Goal: Check status: Check status

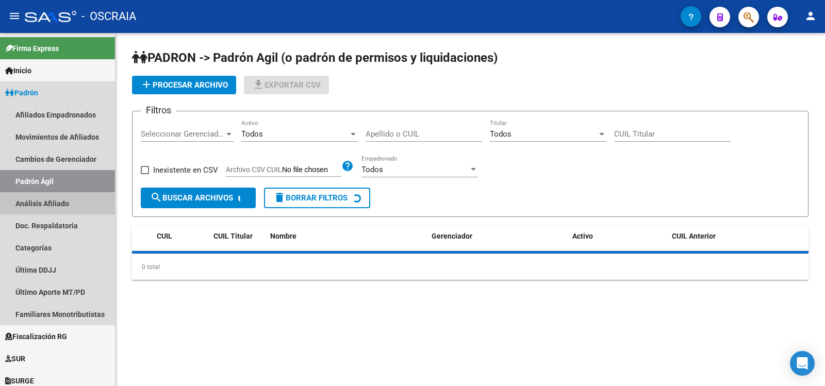
click at [61, 197] on link "Análisis Afiliado" at bounding box center [57, 203] width 115 height 22
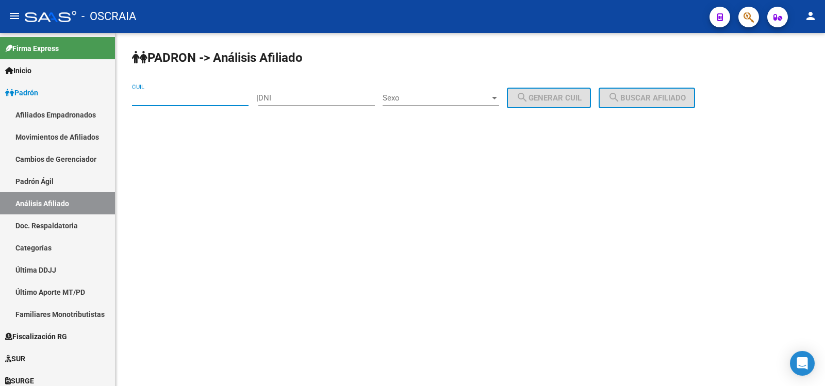
paste input "20-24358176-2"
type input "20-24358176-2"
click at [650, 92] on button "search Buscar afiliado" at bounding box center [647, 98] width 96 height 21
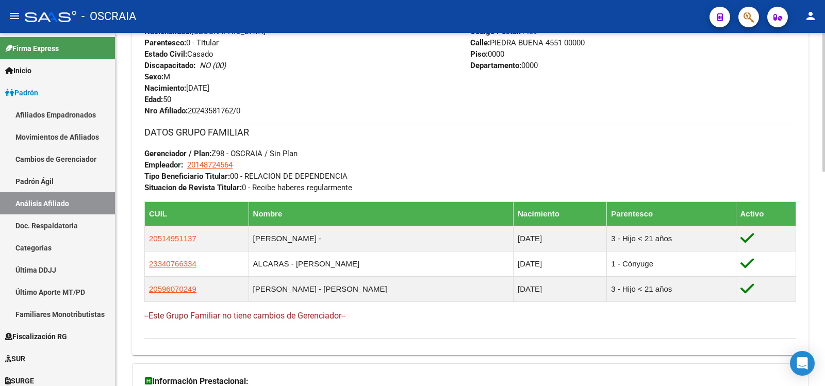
scroll to position [262, 0]
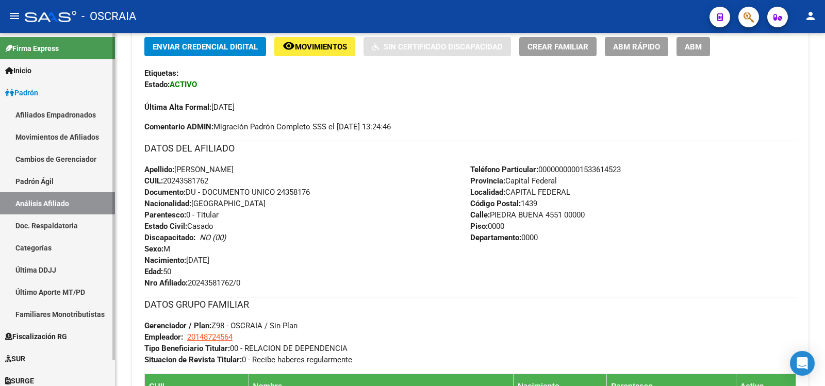
click at [43, 178] on link "Padrón Ágil" at bounding box center [57, 181] width 115 height 22
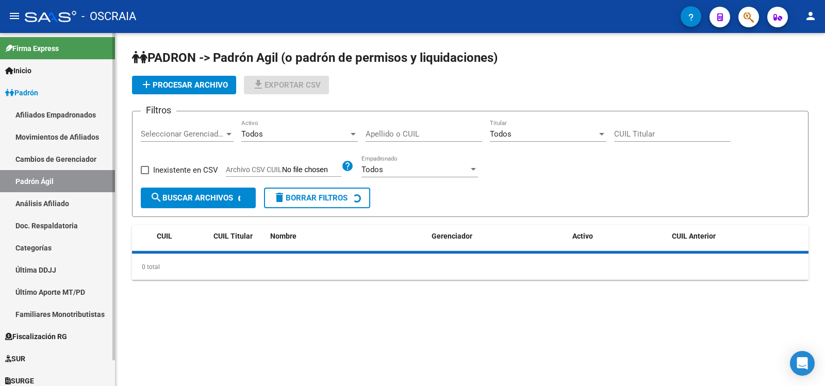
click at [52, 196] on link "Análisis Afiliado" at bounding box center [57, 203] width 115 height 22
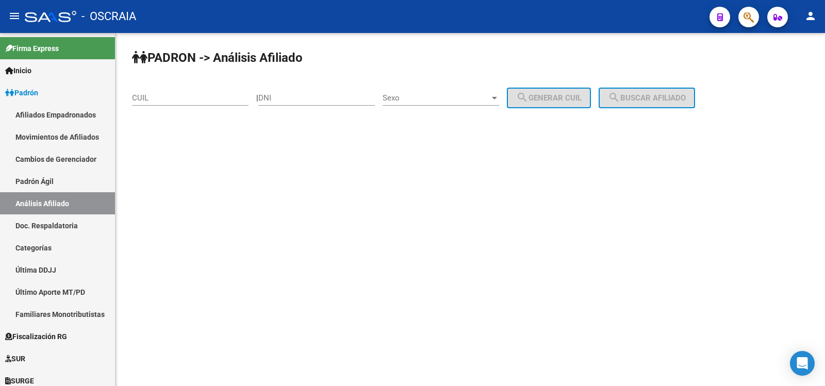
click at [178, 108] on div "CUIL" at bounding box center [190, 100] width 117 height 32
click at [181, 104] on div "CUIL" at bounding box center [190, 95] width 117 height 22
paste input "27-20215221-5"
click at [190, 97] on input "27-20215221-5" at bounding box center [190, 97] width 117 height 9
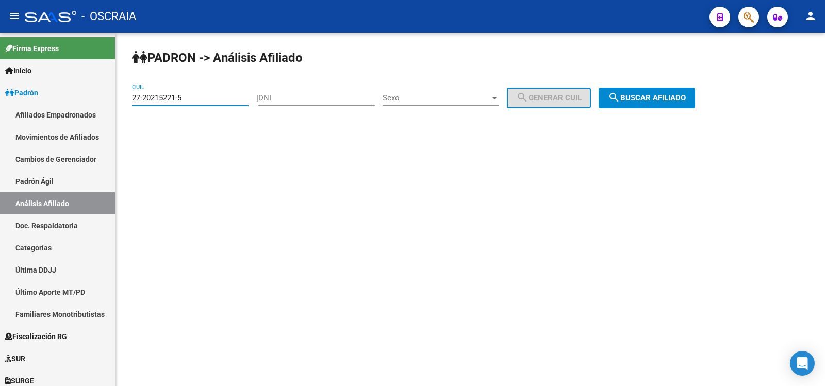
type input "27-20215221-5"
click at [665, 107] on button "search Buscar afiliado" at bounding box center [647, 98] width 96 height 21
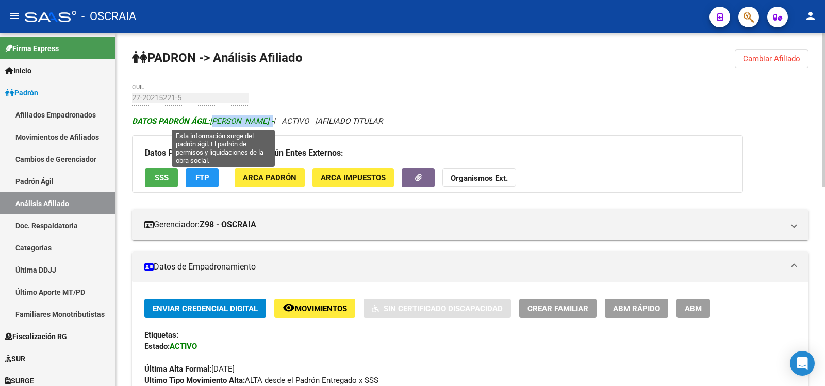
copy span "[PERSON_NAME]"
drag, startPoint x: 309, startPoint y: 121, endPoint x: 213, endPoint y: 119, distance: 96.5
click at [213, 119] on span "DATOS PADRÓN ÁGIL: [PERSON_NAME] -" at bounding box center [202, 121] width 141 height 9
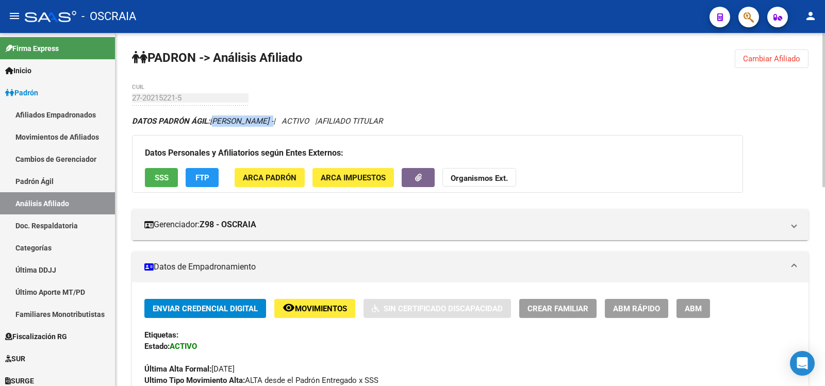
scroll to position [344, 0]
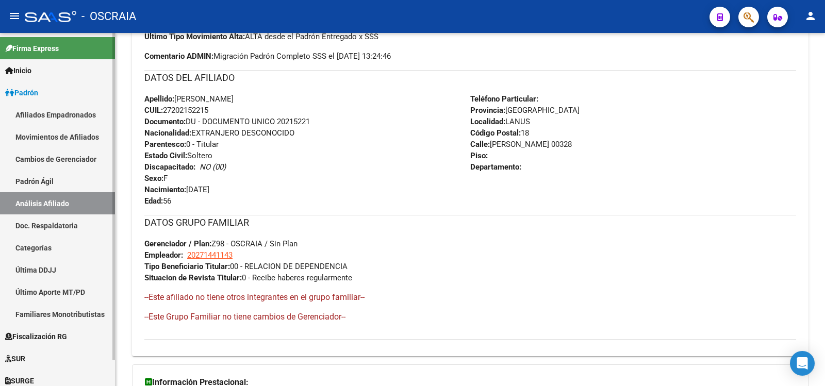
click at [77, 195] on link "Análisis Afiliado" at bounding box center [57, 203] width 115 height 22
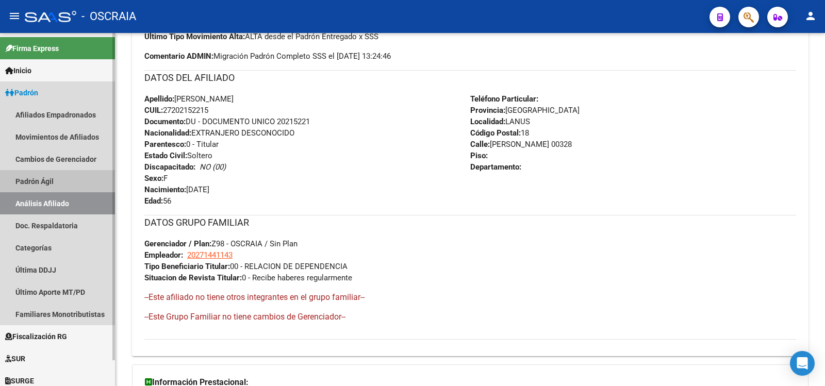
click at [73, 185] on link "Padrón Ágil" at bounding box center [57, 181] width 115 height 22
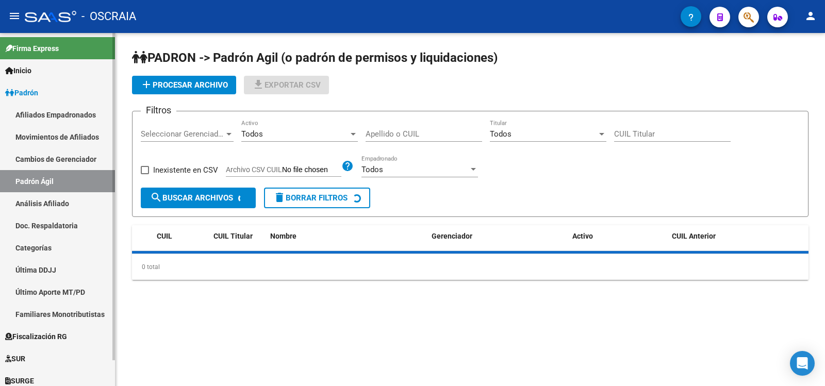
click at [83, 204] on link "Análisis Afiliado" at bounding box center [57, 203] width 115 height 22
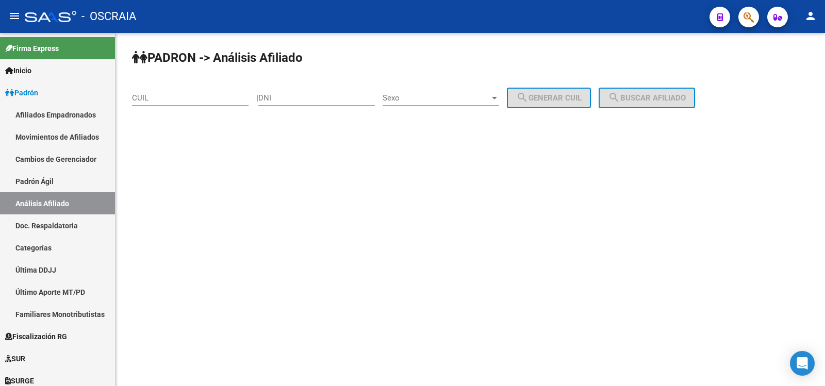
drag, startPoint x: 208, startPoint y: 97, endPoint x: 215, endPoint y: 97, distance: 6.2
click at [208, 97] on input "CUIL" at bounding box center [190, 97] width 117 height 9
paste input "20-16961040-2"
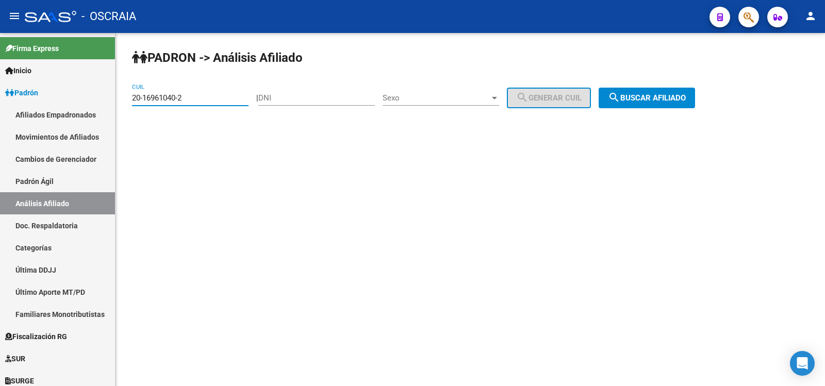
type input "20-16961040-2"
click at [654, 88] on button "search Buscar afiliado" at bounding box center [647, 98] width 96 height 21
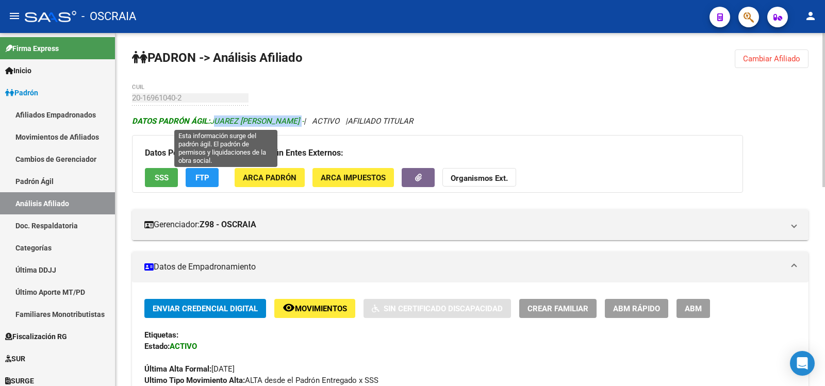
copy span "JUAREZ [PERSON_NAME]"
drag, startPoint x: 315, startPoint y: 123, endPoint x: 214, endPoint y: 124, distance: 101.1
click at [214, 124] on span "DATOS PADRÓN ÁGIL: [PERSON_NAME] -" at bounding box center [218, 121] width 172 height 9
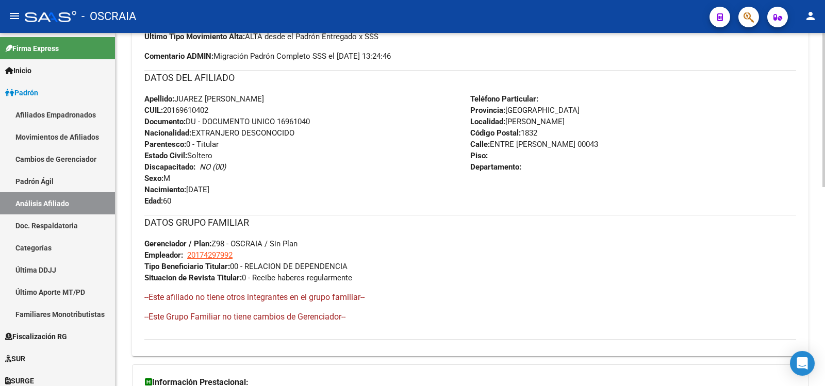
scroll to position [456, 0]
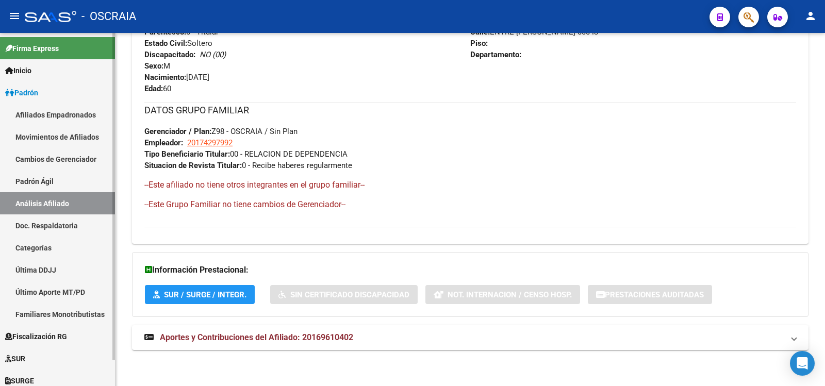
click at [57, 187] on link "Padrón Ágil" at bounding box center [57, 181] width 115 height 22
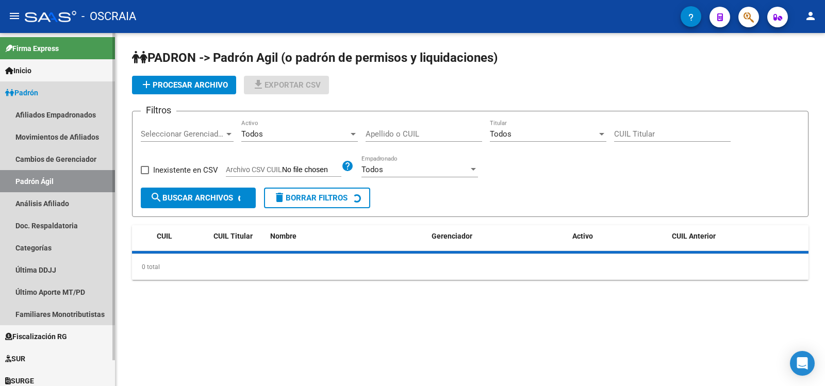
drag, startPoint x: 79, startPoint y: 209, endPoint x: 98, endPoint y: 204, distance: 19.3
click at [80, 209] on link "Análisis Afiliado" at bounding box center [57, 203] width 115 height 22
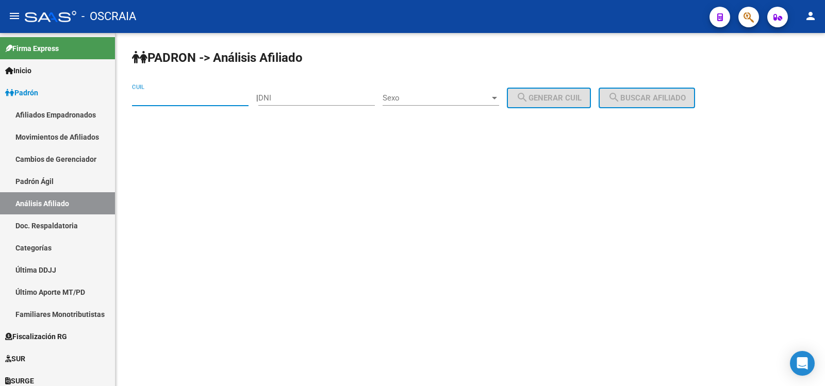
click at [177, 98] on input "CUIL" at bounding box center [190, 97] width 117 height 9
paste input "27-23614586-2"
type input "27-23614586-2"
click at [686, 93] on span "search Buscar afiliado" at bounding box center [647, 97] width 78 height 9
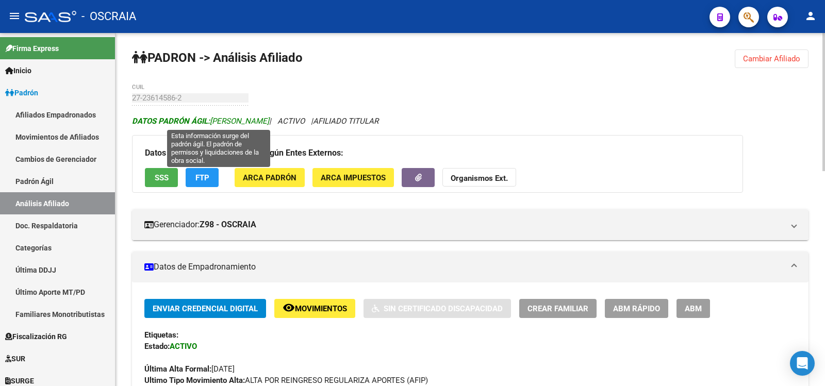
copy span "[PERSON_NAME]"
drag, startPoint x: 304, startPoint y: 121, endPoint x: 213, endPoint y: 121, distance: 91.3
click at [213, 121] on span "DATOS [PERSON_NAME]: [PERSON_NAME]" at bounding box center [200, 121] width 137 height 9
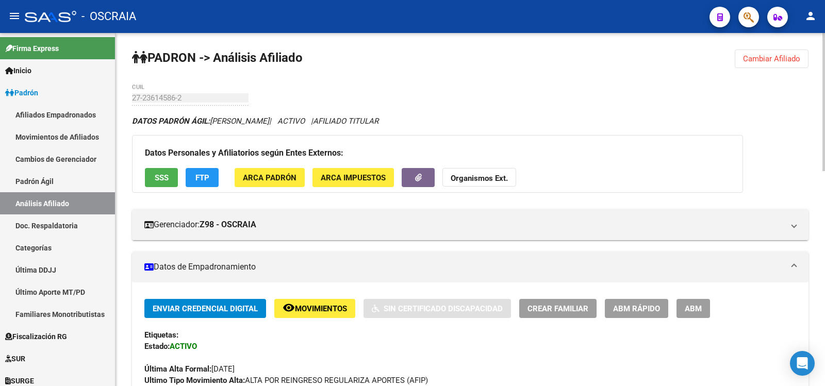
scroll to position [344, 0]
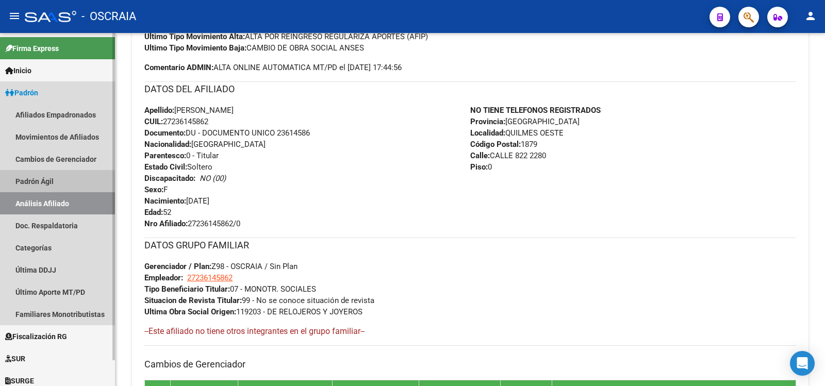
click at [42, 197] on link "Análisis Afiliado" at bounding box center [57, 203] width 115 height 22
click at [50, 183] on link "Padrón Ágil" at bounding box center [57, 181] width 115 height 22
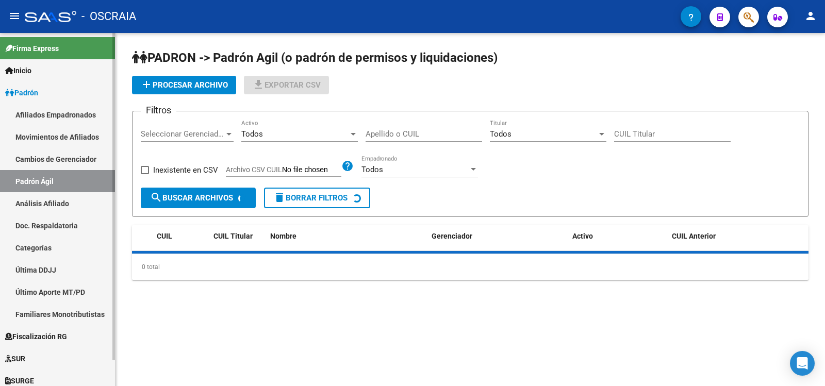
drag, startPoint x: 46, startPoint y: 193, endPoint x: 77, endPoint y: 172, distance: 37.9
click at [46, 193] on link "Análisis Afiliado" at bounding box center [57, 203] width 115 height 22
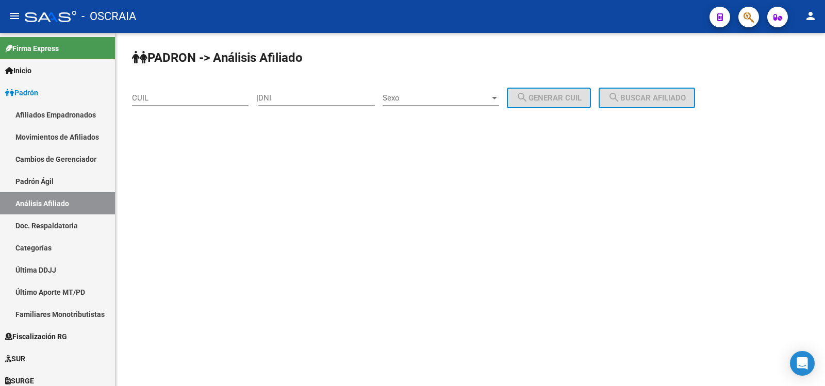
click at [178, 104] on div "CUIL" at bounding box center [190, 95] width 117 height 22
click at [183, 99] on input "CUIL" at bounding box center [190, 97] width 117 height 9
paste input "20-18392592-0"
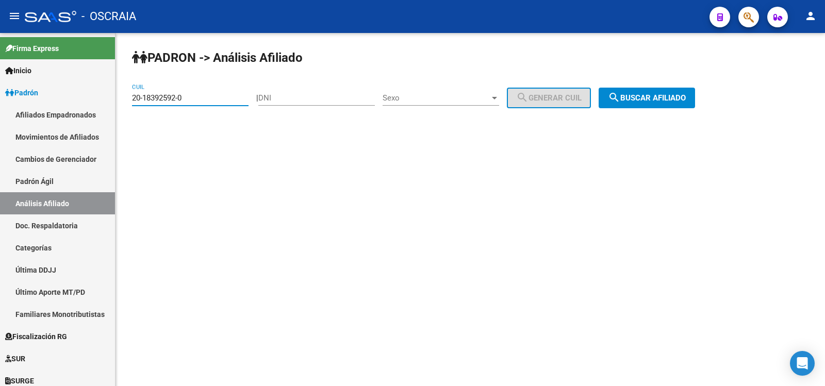
type input "20-18392592-0"
click at [647, 102] on span "search Buscar afiliado" at bounding box center [647, 97] width 78 height 9
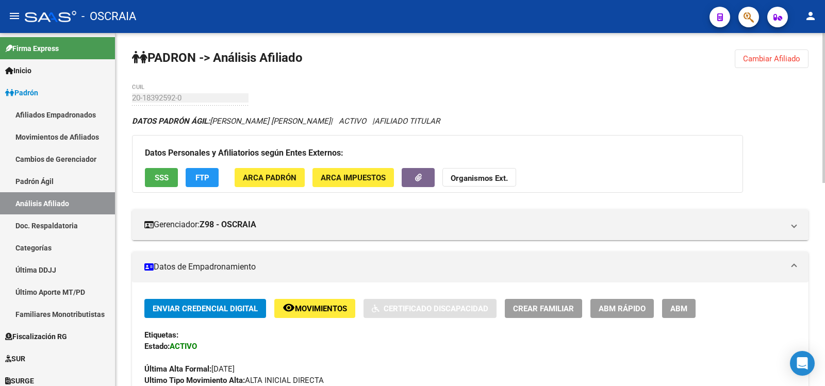
scroll to position [478, 0]
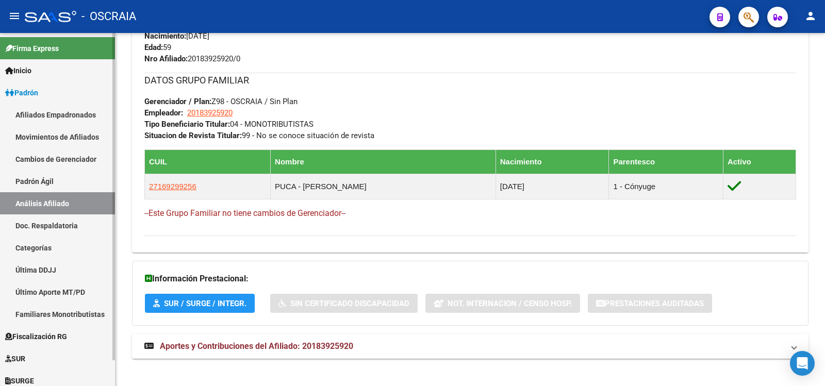
click at [78, 201] on link "Análisis Afiliado" at bounding box center [57, 203] width 115 height 22
click at [39, 192] on link "Análisis Afiliado" at bounding box center [57, 203] width 115 height 22
click at [52, 188] on link "Padrón Ágil" at bounding box center [57, 181] width 115 height 22
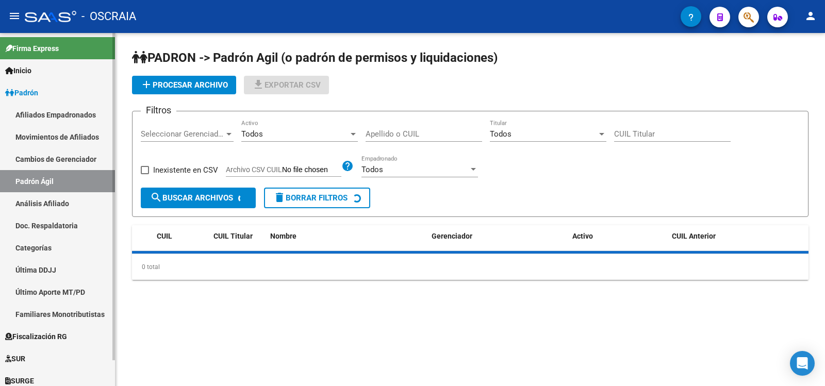
click at [59, 200] on link "Análisis Afiliado" at bounding box center [57, 203] width 115 height 22
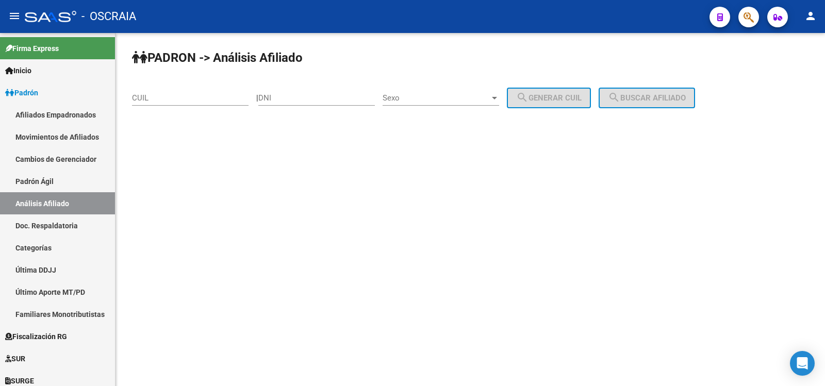
click at [174, 88] on div "CUIL" at bounding box center [190, 95] width 117 height 22
click at [181, 96] on input "CUIL" at bounding box center [190, 97] width 117 height 9
paste input "20-36402411-9"
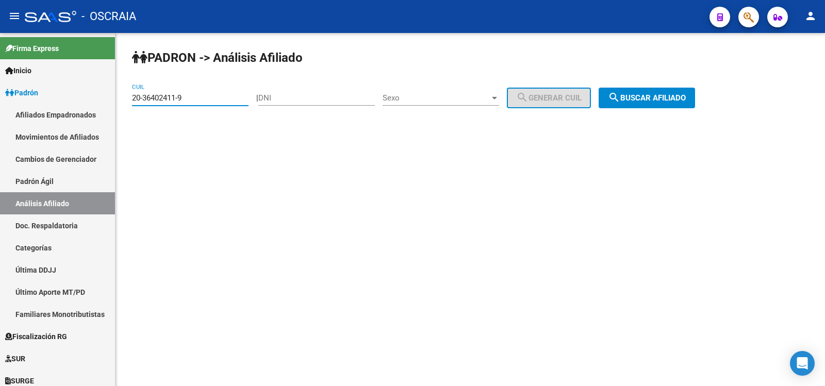
type input "20-36402411-9"
click at [681, 100] on span "search Buscar afiliado" at bounding box center [647, 97] width 78 height 9
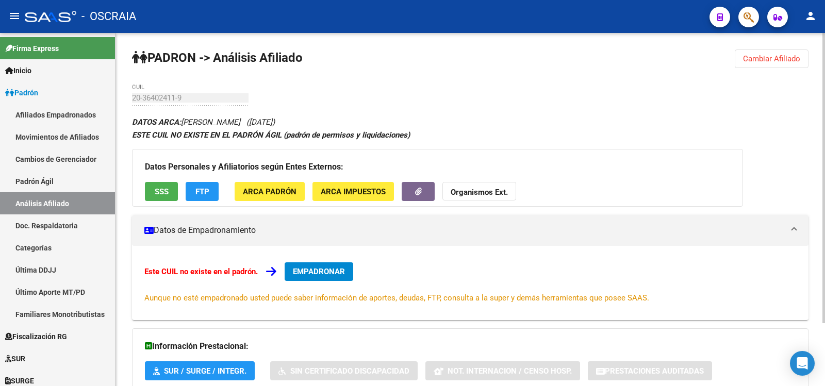
scroll to position [76, 0]
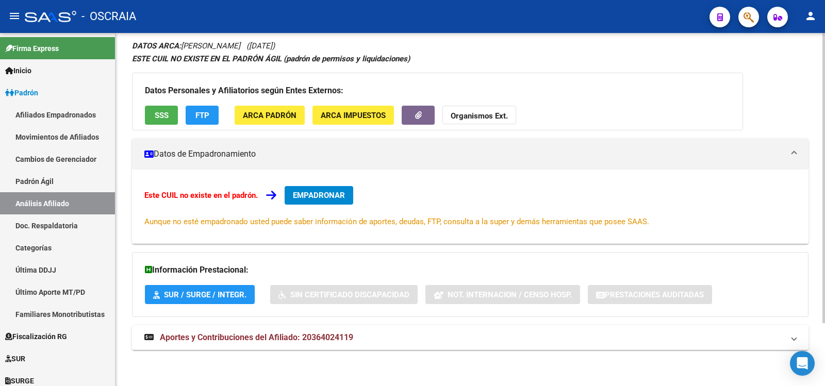
click at [302, 324] on div "DATOS ARCA: [PERSON_NAME] ([DATE]) ESTE CUIL NO EXISTE EN EL PADRÓN ÁGIL (padró…" at bounding box center [470, 200] width 677 height 322
click at [295, 340] on span "Aportes y Contribuciones del Afiliado: 20364024119" at bounding box center [256, 338] width 193 height 10
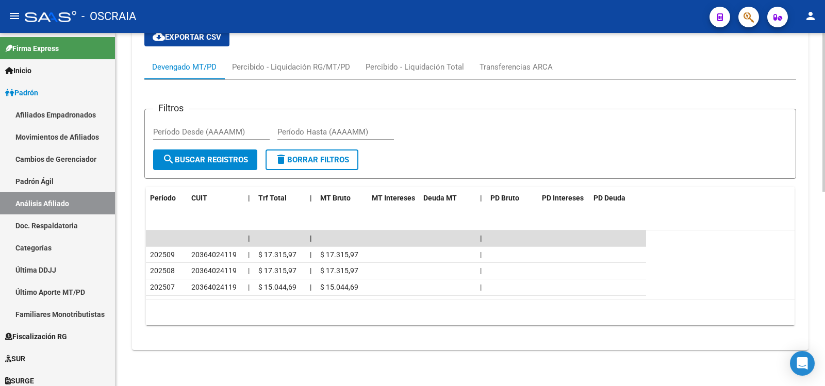
scroll to position [0, 0]
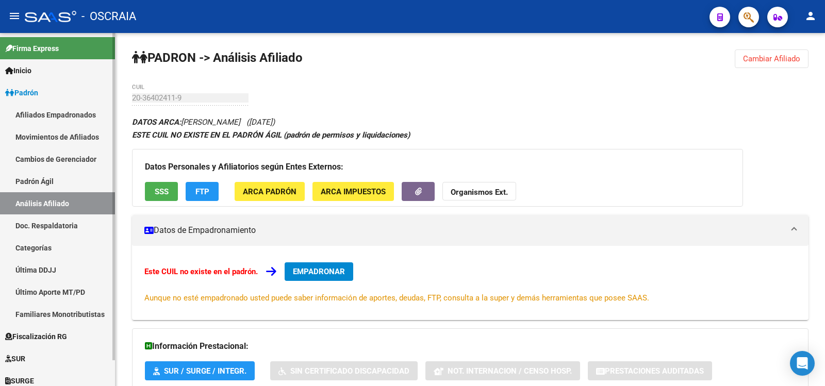
click at [50, 182] on link "Padrón Ágil" at bounding box center [57, 181] width 115 height 22
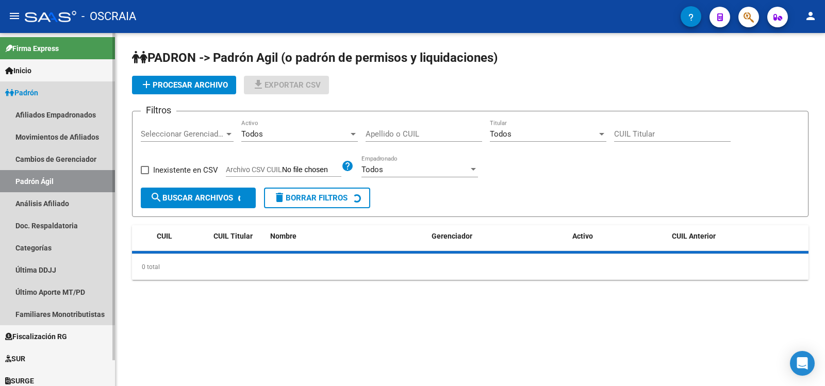
click at [63, 198] on link "Análisis Afiliado" at bounding box center [57, 203] width 115 height 22
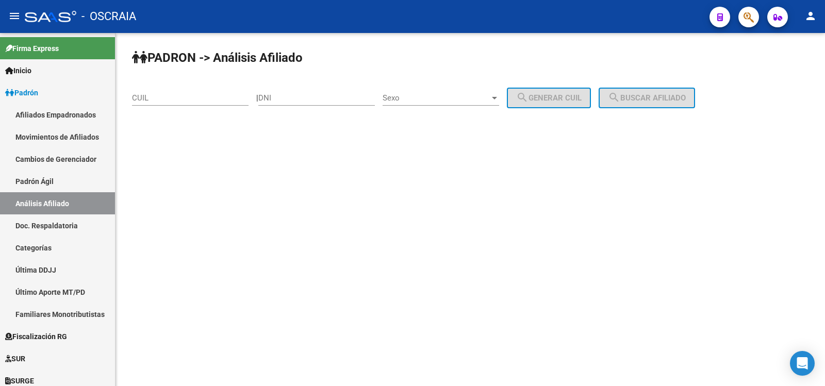
click at [187, 97] on input "CUIL" at bounding box center [190, 97] width 117 height 9
paste input "20-18392592-0"
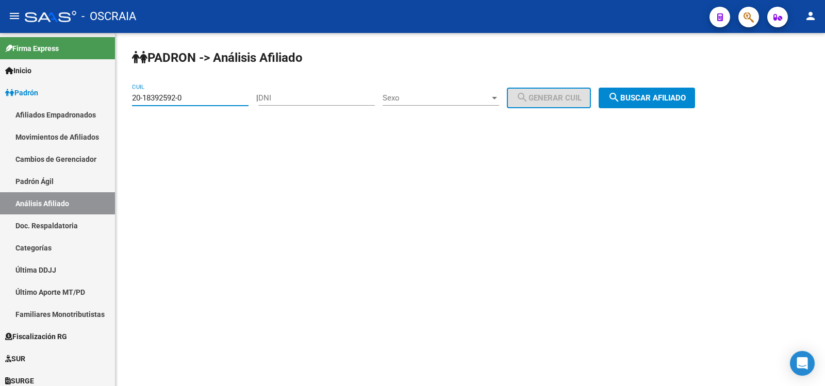
type input "20-18392592-0"
click at [651, 103] on button "search Buscar afiliado" at bounding box center [647, 98] width 96 height 21
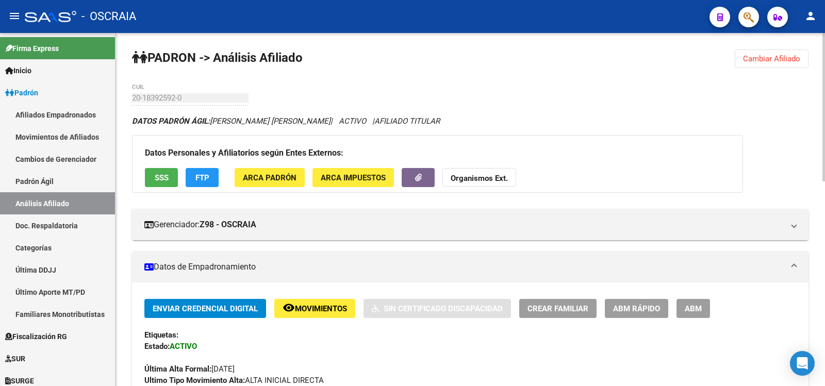
scroll to position [487, 0]
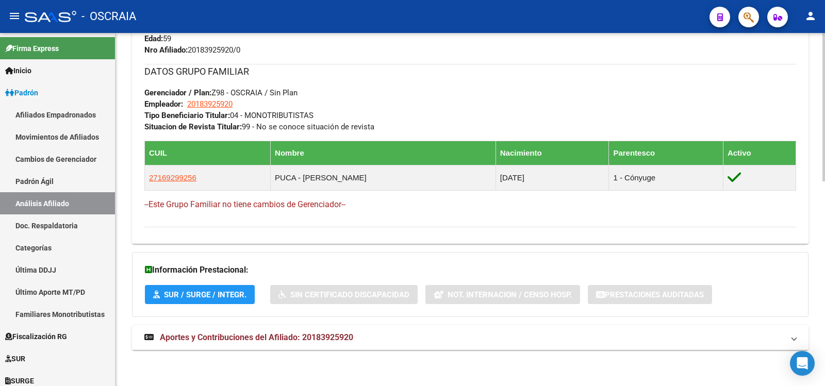
click at [274, 334] on span "Aportes y Contribuciones del Afiliado: 20183925920" at bounding box center [256, 338] width 193 height 10
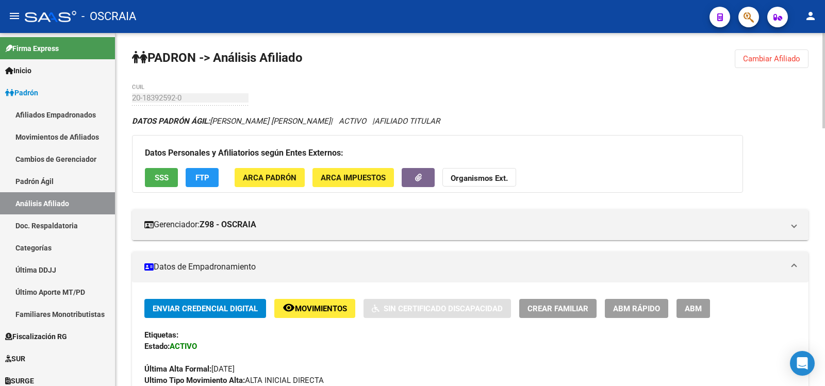
scroll to position [516, 0]
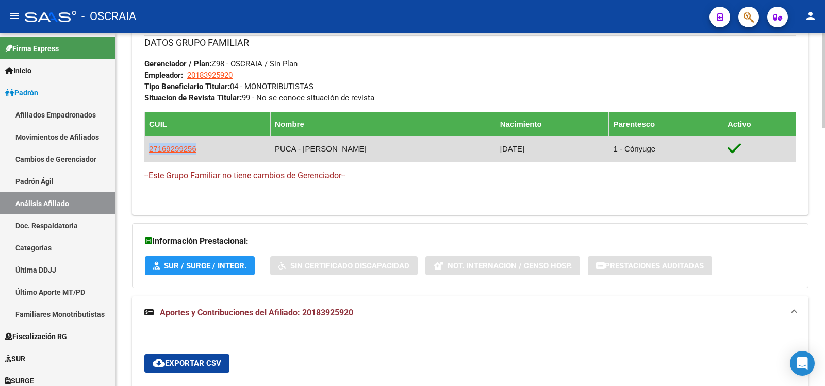
copy span "27169299256"
drag, startPoint x: 194, startPoint y: 148, endPoint x: 149, endPoint y: 148, distance: 45.9
click at [149, 148] on td "27169299256" at bounding box center [208, 148] width 126 height 25
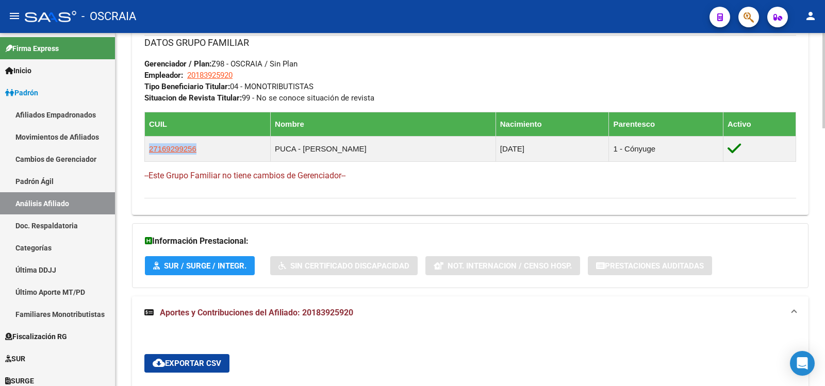
copy span "27169299256"
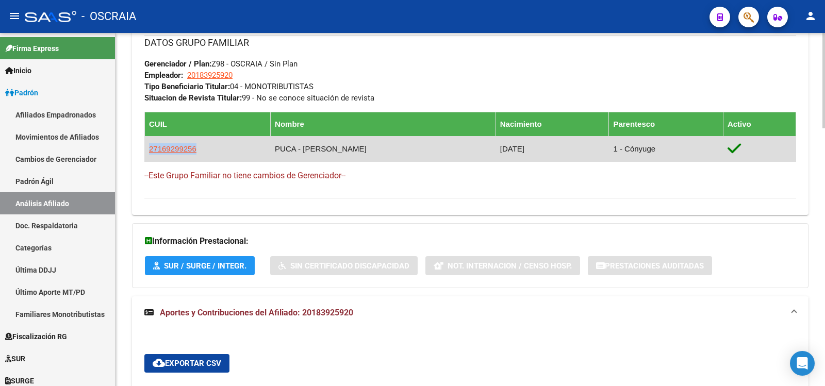
scroll to position [0, 0]
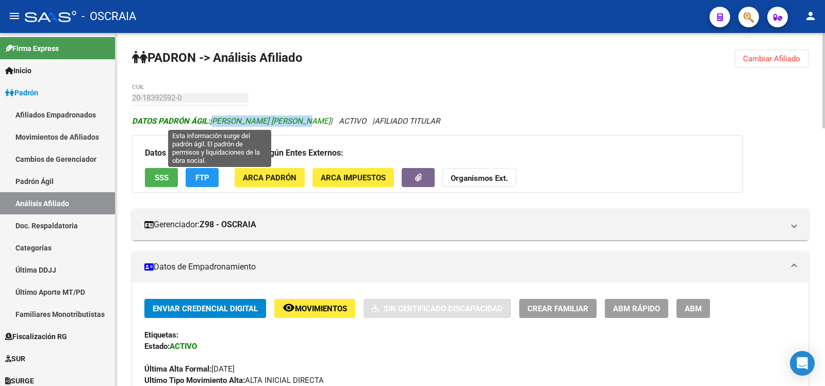
copy span "[PERSON_NAME] [PERSON_NAME]"
drag, startPoint x: 306, startPoint y: 119, endPoint x: 211, endPoint y: 118, distance: 94.4
click at [211, 118] on span "DATOS PADRÓN ÁGIL: [PERSON_NAME] [PERSON_NAME]" at bounding box center [231, 121] width 199 height 9
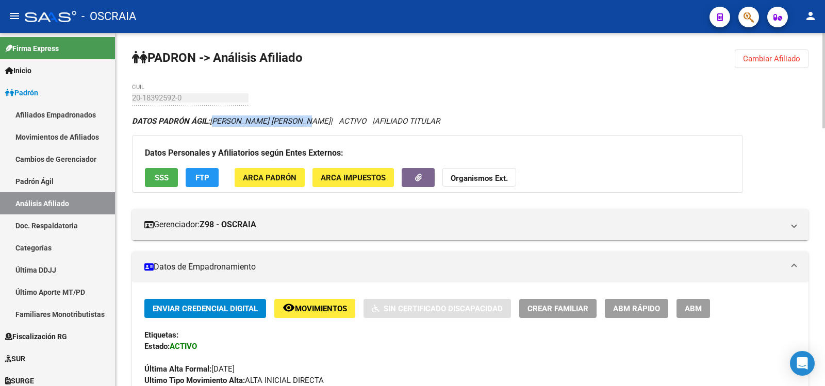
scroll to position [516, 0]
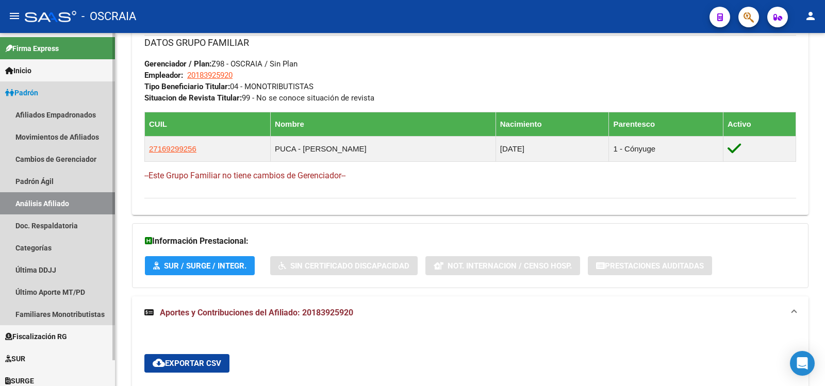
click at [84, 206] on link "Análisis Afiliado" at bounding box center [57, 203] width 115 height 22
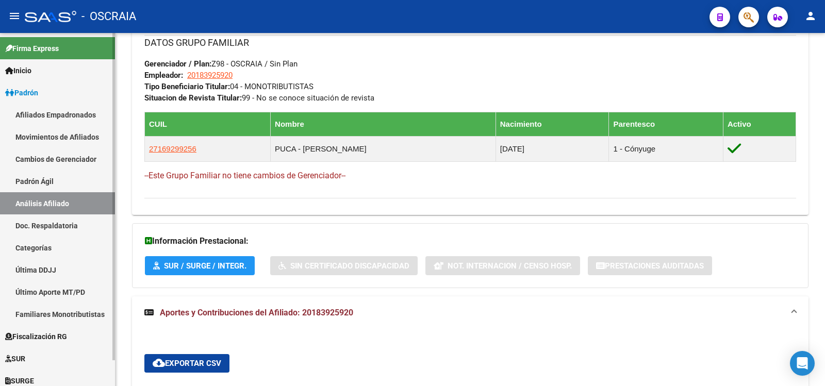
click at [72, 189] on link "Padrón Ágil" at bounding box center [57, 181] width 115 height 22
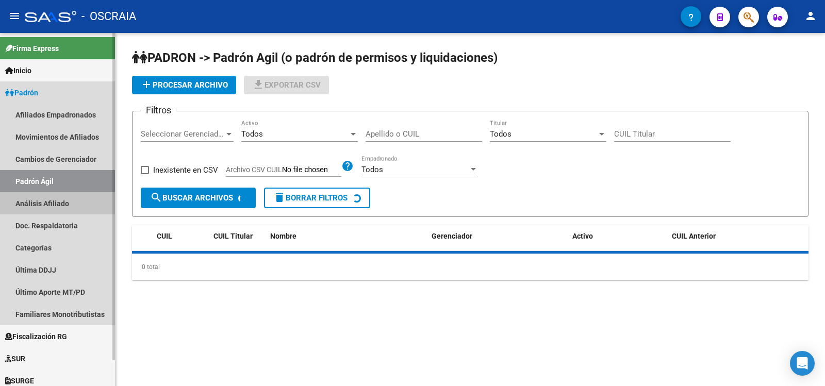
click at [80, 202] on link "Análisis Afiliado" at bounding box center [57, 203] width 115 height 22
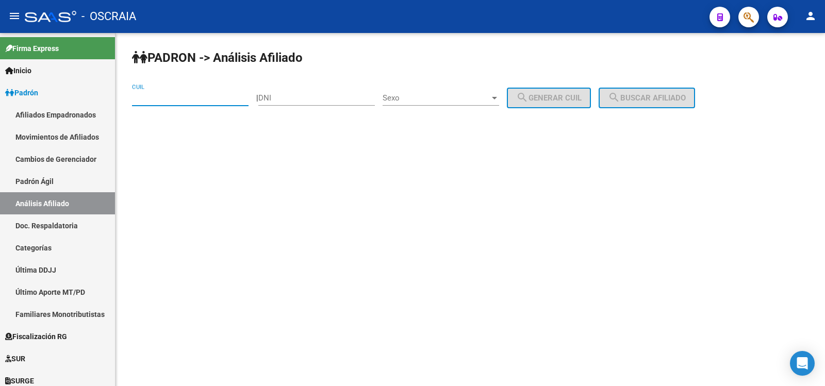
click at [172, 100] on input "CUIL" at bounding box center [190, 97] width 117 height 9
paste input "23-31297573-4"
type input "23-31297573-4"
click at [637, 90] on button "search Buscar afiliado" at bounding box center [647, 98] width 96 height 21
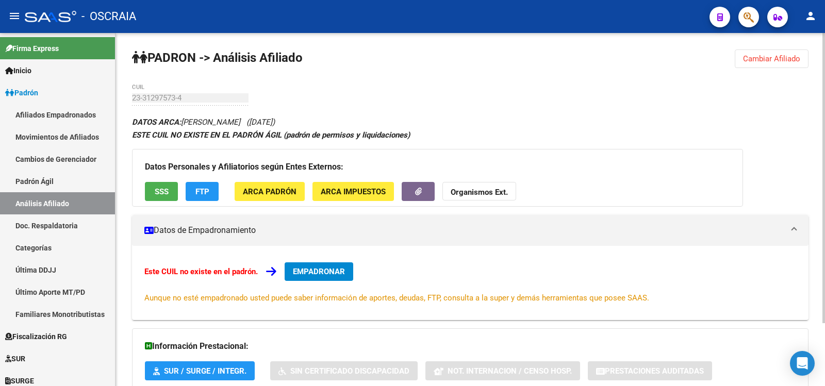
scroll to position [76, 0]
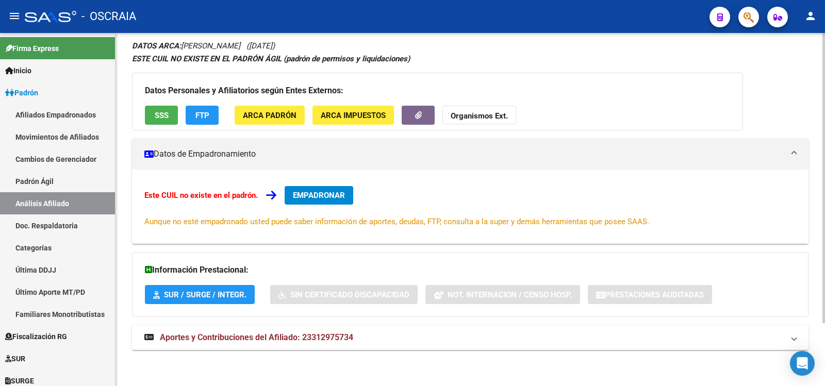
click at [289, 341] on span "Aportes y Contribuciones del Afiliado: 23312975734" at bounding box center [256, 338] width 193 height 10
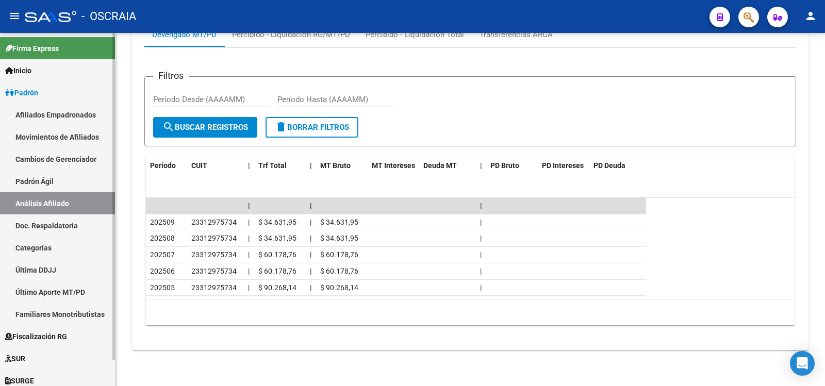
scroll to position [120, 0]
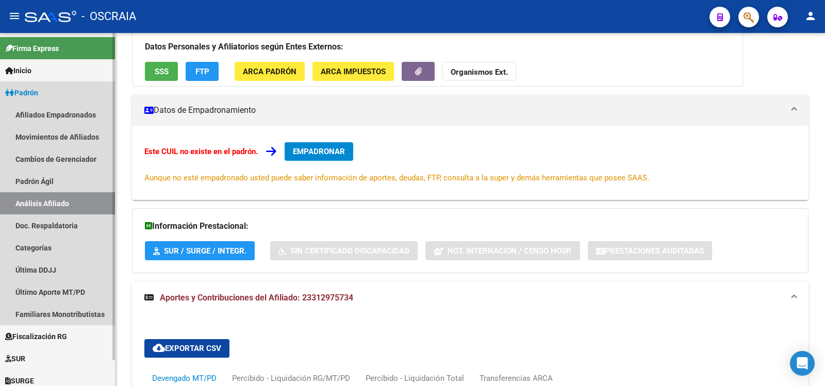
click at [69, 197] on link "Análisis Afiliado" at bounding box center [57, 203] width 115 height 22
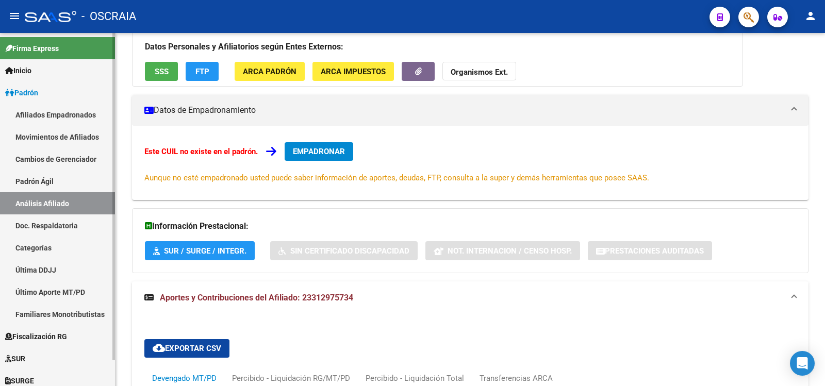
click at [85, 182] on link "Padrón Ágil" at bounding box center [57, 181] width 115 height 22
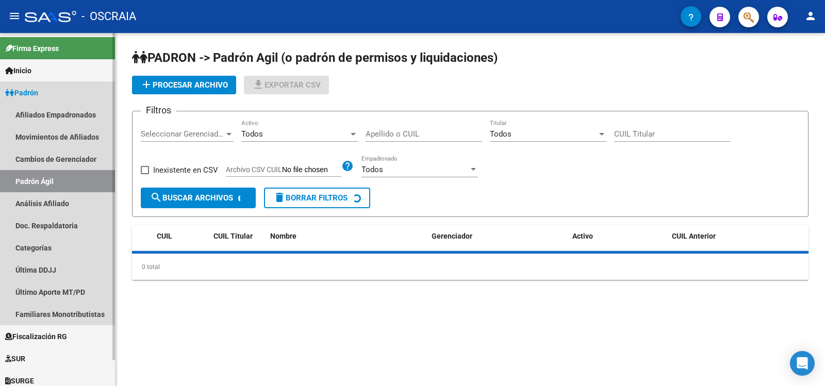
click at [85, 195] on link "Análisis Afiliado" at bounding box center [57, 203] width 115 height 22
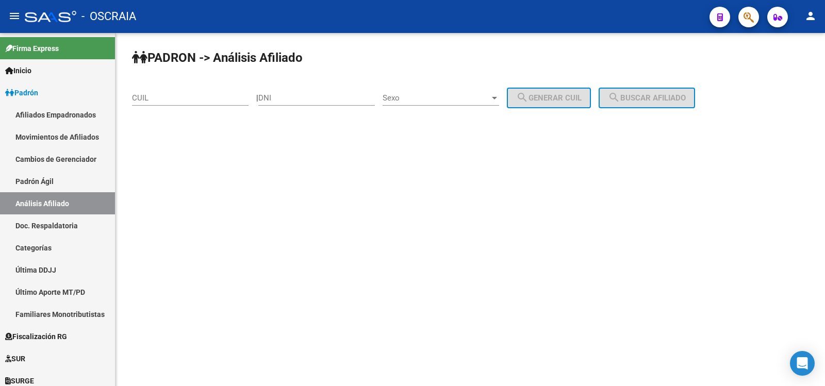
click at [173, 100] on input "CUIL" at bounding box center [190, 97] width 117 height 9
paste input "20-36402411-9"
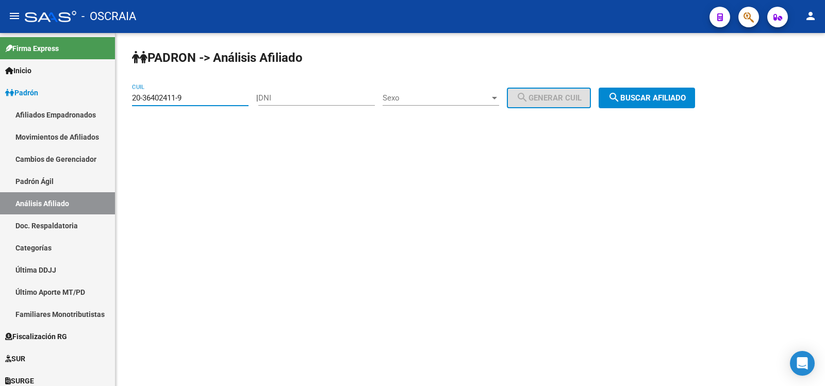
type input "20-36402411-9"
click at [695, 106] on button "search Buscar afiliado" at bounding box center [647, 98] width 96 height 21
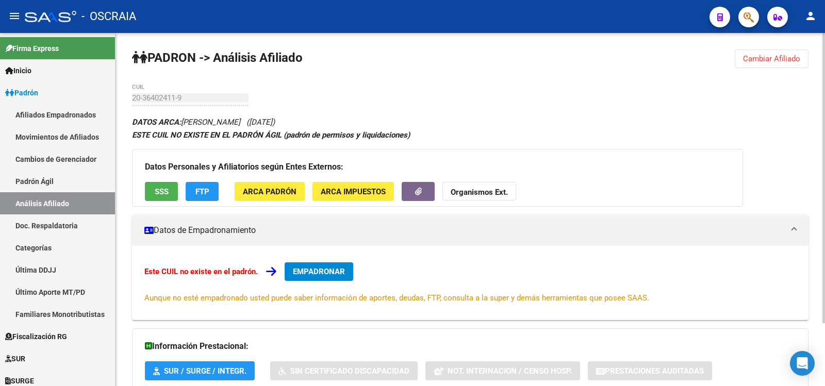
copy icon "[PERSON_NAME] ([DATE])"
drag, startPoint x: 325, startPoint y: 123, endPoint x: 184, endPoint y: 127, distance: 141.4
click at [184, 127] on div "DATOS ARCA: [PERSON_NAME] ([DATE]) ESTE CUIL NO EXISTE EN EL PADRÓN ÁGIL (padró…" at bounding box center [470, 277] width 677 height 322
click at [133, 95] on div "20-36402411-9 CUIL" at bounding box center [190, 95] width 117 height 22
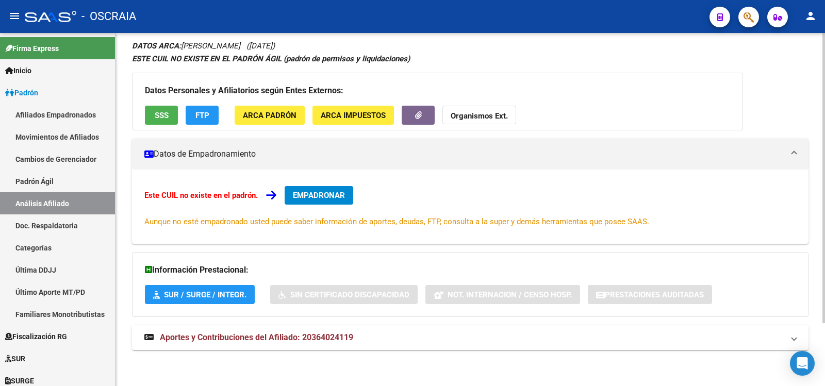
click at [314, 350] on mat-expansion-panel-header "Aportes y Contribuciones del Afiliado: 20364024119" at bounding box center [470, 337] width 677 height 25
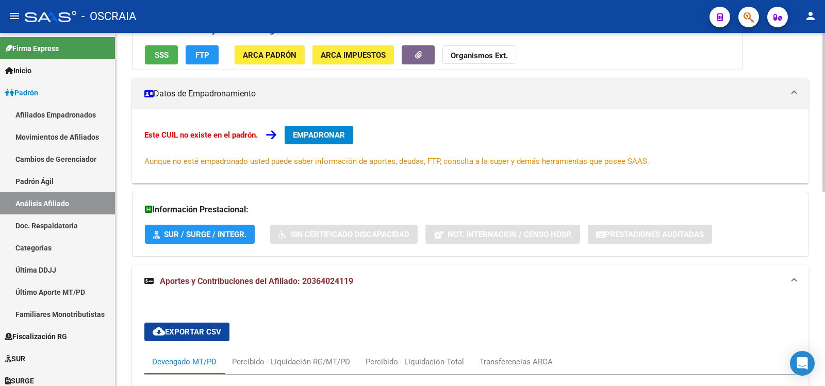
scroll to position [432, 0]
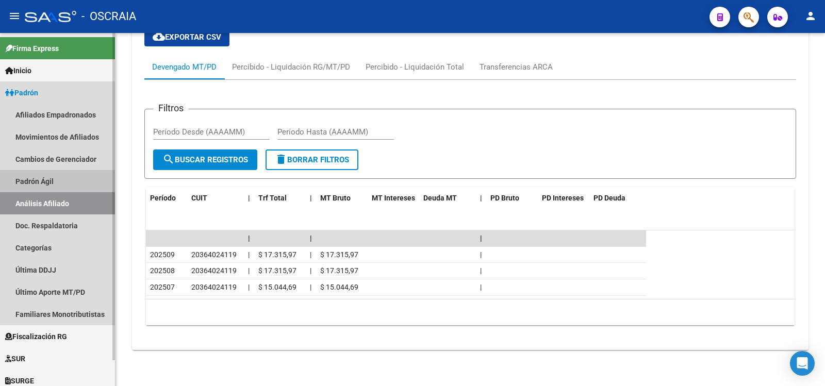
drag, startPoint x: 36, startPoint y: 178, endPoint x: 47, endPoint y: 200, distance: 24.7
click at [37, 179] on link "Padrón Ágil" at bounding box center [57, 181] width 115 height 22
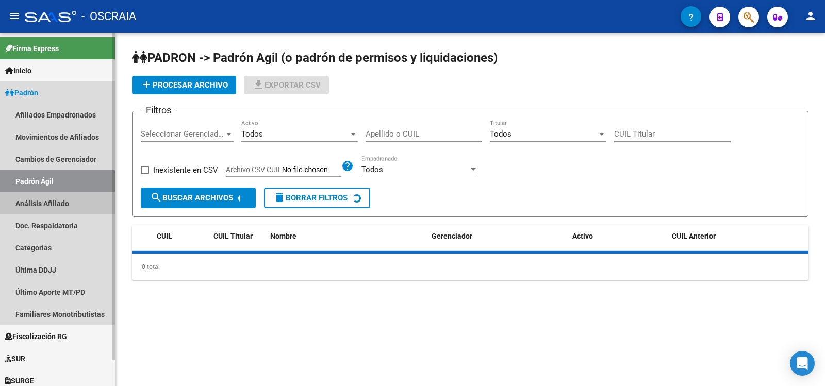
click at [47, 200] on link "Análisis Afiliado" at bounding box center [57, 203] width 115 height 22
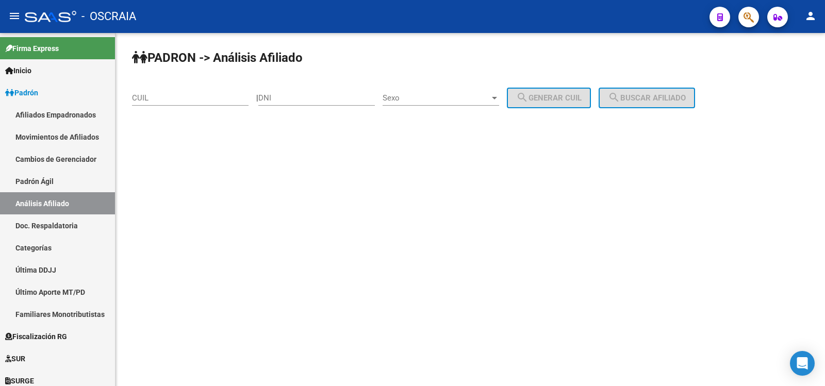
click at [183, 100] on input "CUIL" at bounding box center [190, 97] width 117 height 9
paste input "20-14208463-6"
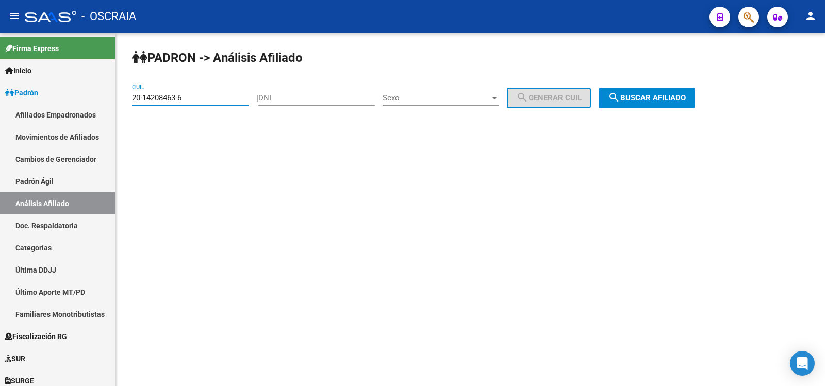
type input "20-14208463-6"
click at [686, 96] on span "search Buscar afiliado" at bounding box center [647, 97] width 78 height 9
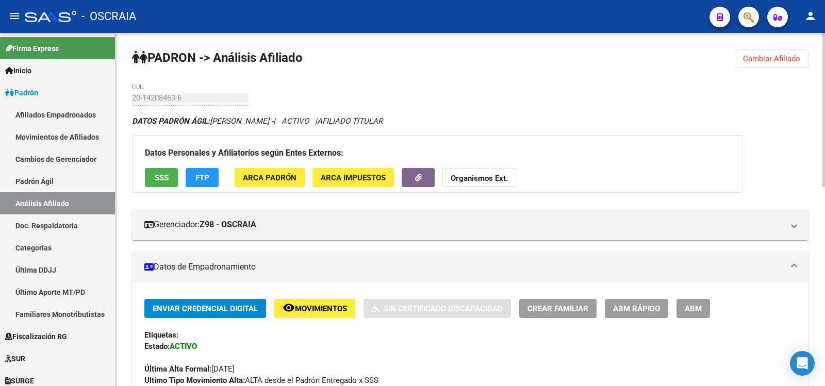
scroll to position [456, 0]
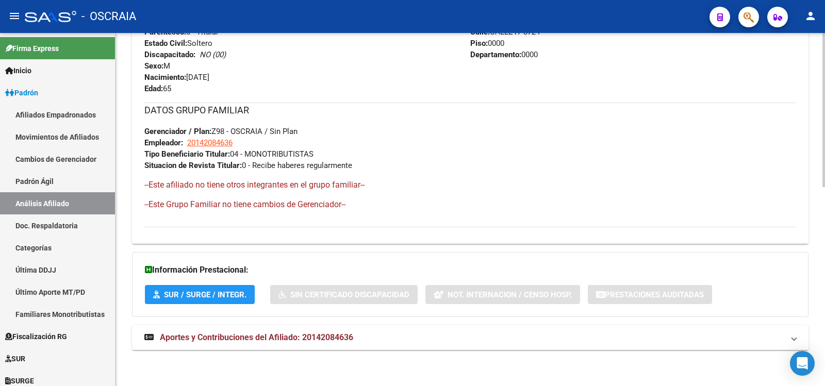
click at [319, 322] on div "DATOS PADRÓN ÁGIL: [PERSON_NAME] - | ACTIVO | AFILIADO TITULAR Datos Personales…" at bounding box center [470, 10] width 677 height 702
click at [319, 334] on span "Aportes y Contribuciones del Afiliado: 20142084636" at bounding box center [256, 338] width 193 height 10
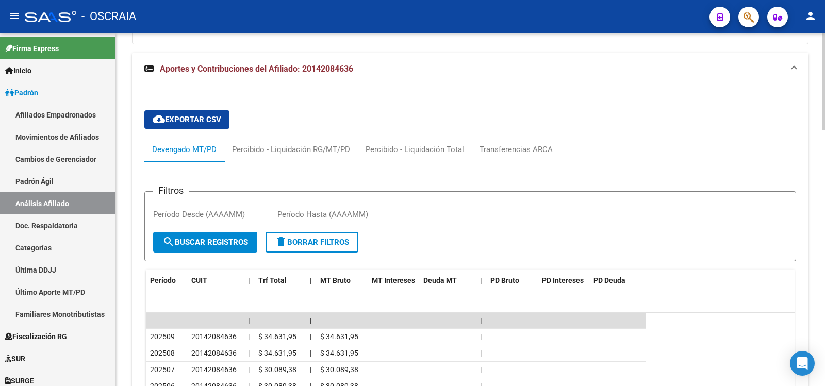
scroll to position [926, 0]
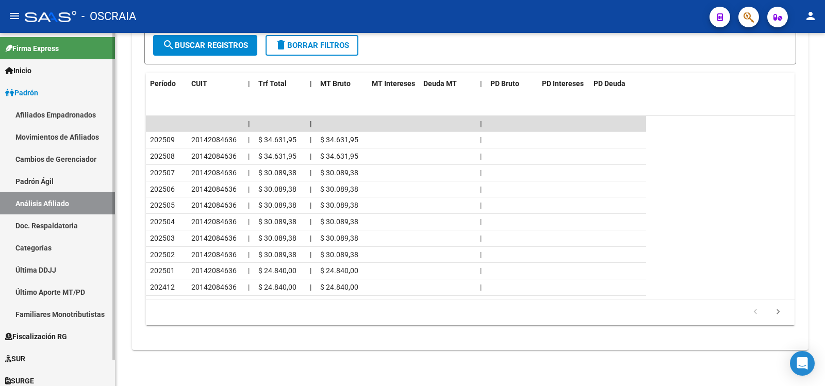
click at [51, 181] on link "Padrón Ágil" at bounding box center [57, 181] width 115 height 22
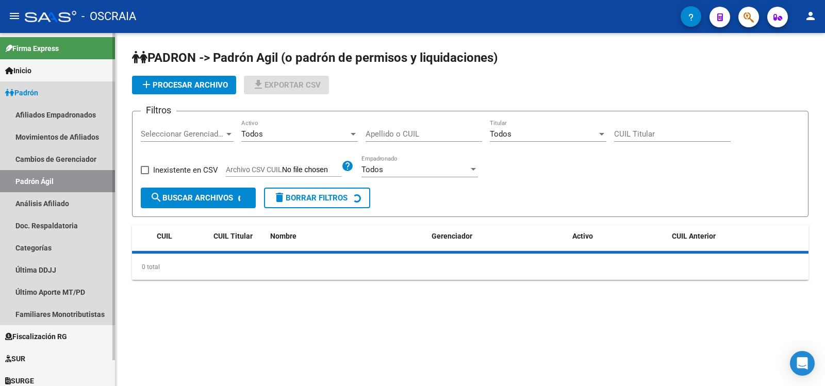
click at [58, 200] on link "Análisis Afiliado" at bounding box center [57, 203] width 115 height 22
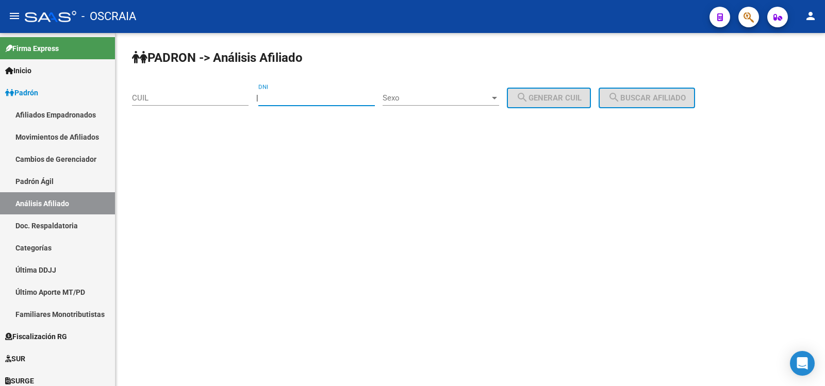
click at [306, 96] on input "DNI" at bounding box center [316, 97] width 117 height 9
type input "59986983"
click at [430, 104] on div "Sexo Sexo" at bounding box center [441, 95] width 117 height 22
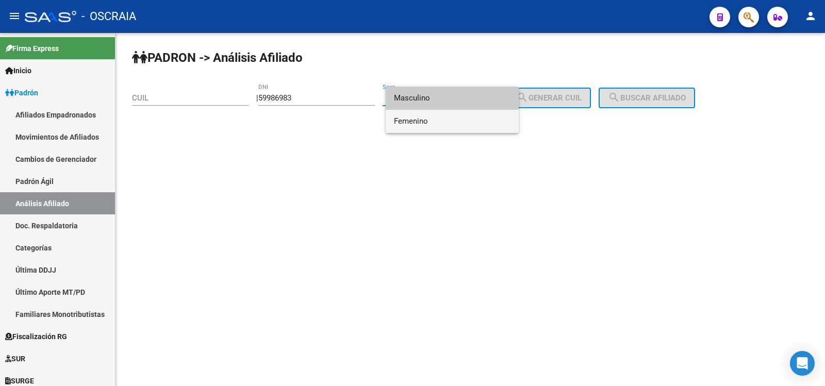
click at [439, 119] on span "Femenino" at bounding box center [452, 121] width 117 height 23
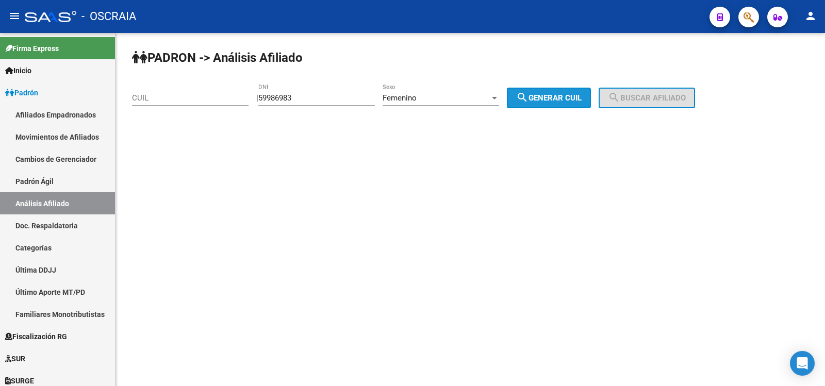
click at [528, 103] on mat-icon "search" at bounding box center [522, 97] width 12 height 12
type input "27-59986983-8"
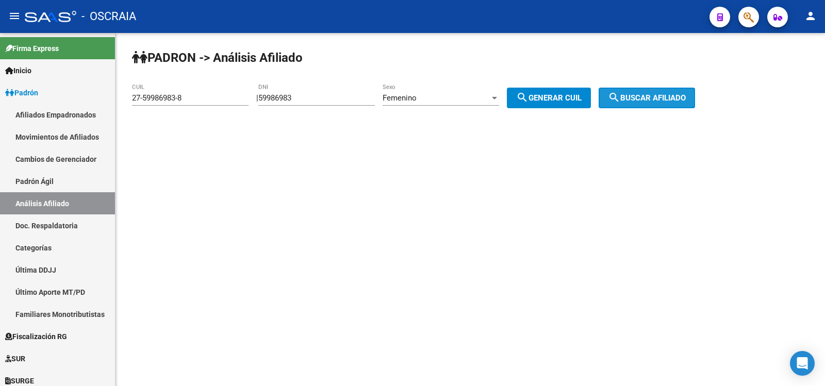
click at [620, 96] on mat-icon "search" at bounding box center [614, 97] width 12 height 12
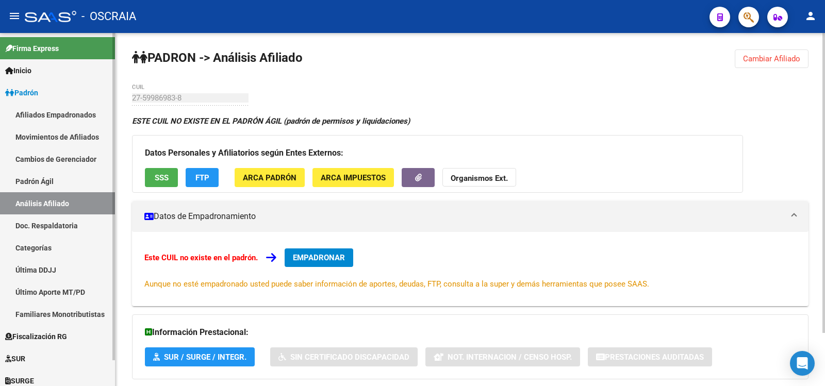
click at [64, 181] on link "Padrón Ágil" at bounding box center [57, 181] width 115 height 22
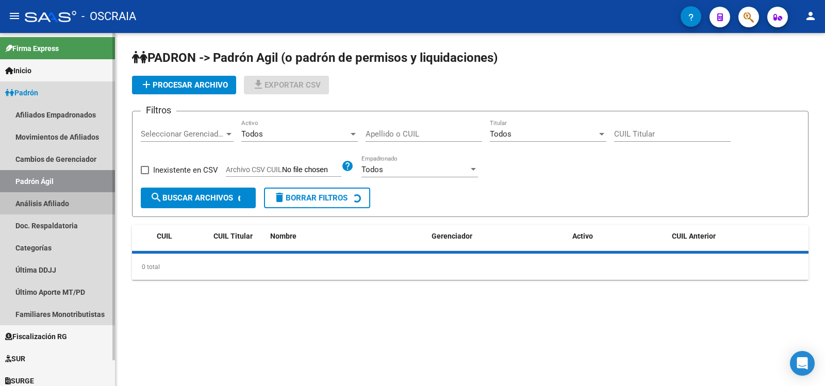
click at [64, 195] on link "Análisis Afiliado" at bounding box center [57, 203] width 115 height 22
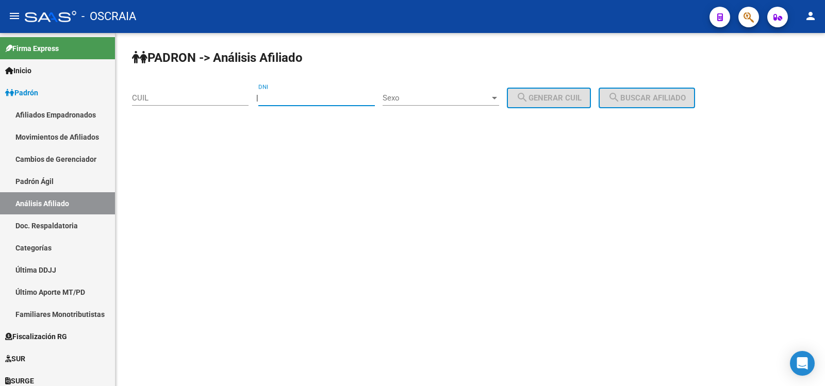
click at [283, 99] on input "DNI" at bounding box center [316, 97] width 117 height 9
type input "59986983"
click at [375, 91] on div "59986983 DNI" at bounding box center [316, 95] width 117 height 22
click at [401, 91] on div "Sexo Sexo" at bounding box center [441, 95] width 117 height 22
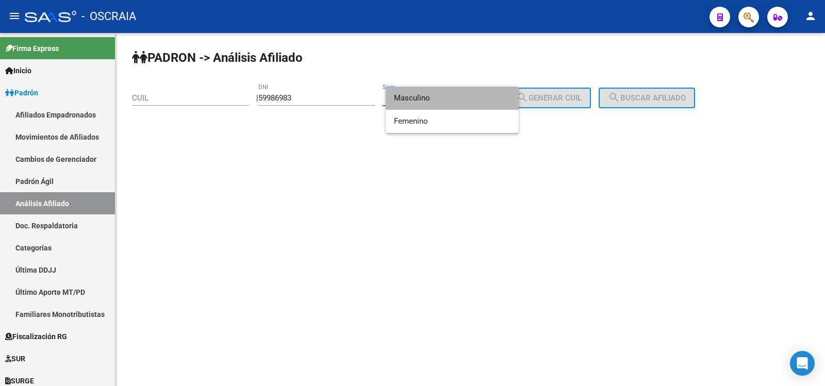
click at [454, 104] on span "Masculino" at bounding box center [452, 98] width 117 height 23
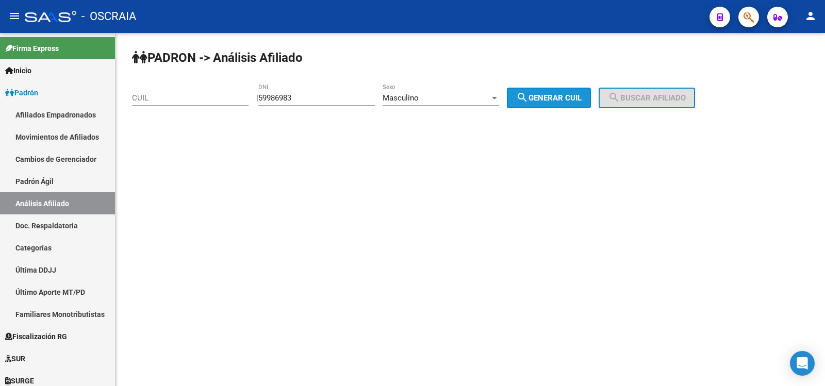
drag, startPoint x: 553, startPoint y: 97, endPoint x: 620, endPoint y: 103, distance: 67.8
click at [557, 95] on span "search Generar CUIL" at bounding box center [549, 97] width 66 height 9
type input "20-59986983-3"
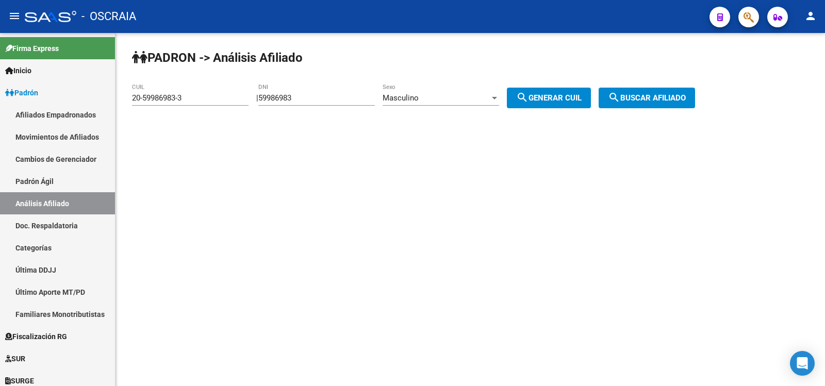
click at [643, 103] on button "search Buscar afiliado" at bounding box center [647, 98] width 96 height 21
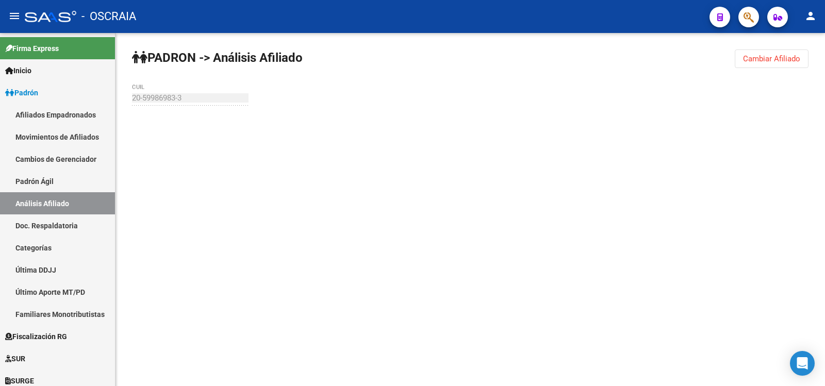
drag, startPoint x: 643, startPoint y: 103, endPoint x: 606, endPoint y: 111, distance: 37.5
click at [643, 103] on div "PADRON -> Análisis Afiliado Cambiar Afiliado 20-59986983-3 CUIL" at bounding box center [471, 98] width 710 height 130
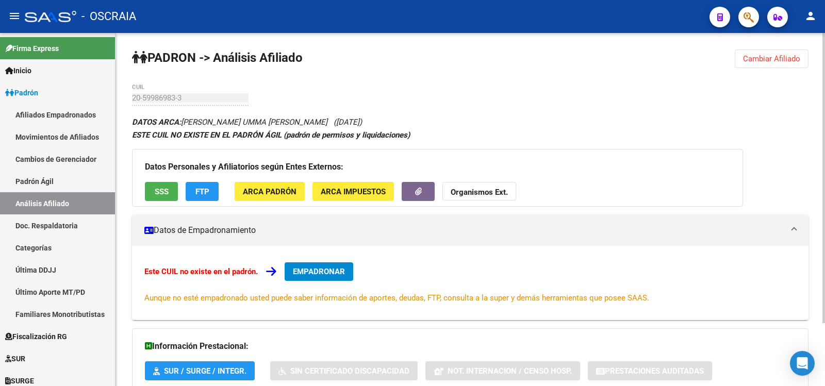
click at [315, 81] on div "PADRON -> Análisis Afiliado Cambiar Afiliado 20-59986983-3 CUIL DATOS ARCA: [PE…" at bounding box center [471, 248] width 710 height 430
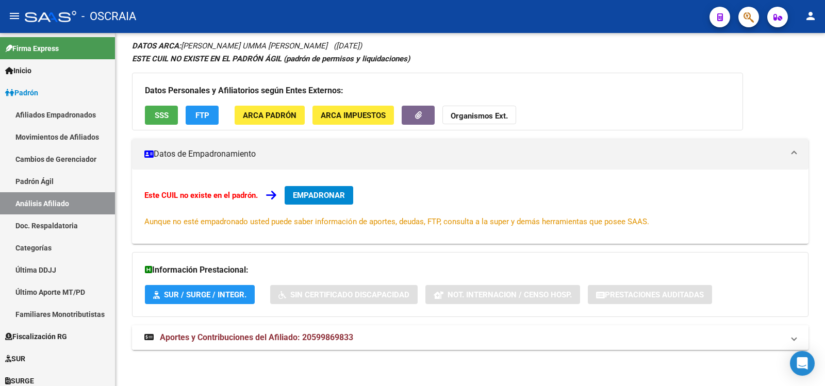
click at [271, 340] on span "Aportes y Contribuciones del Afiliado: 20599869833" at bounding box center [256, 338] width 193 height 10
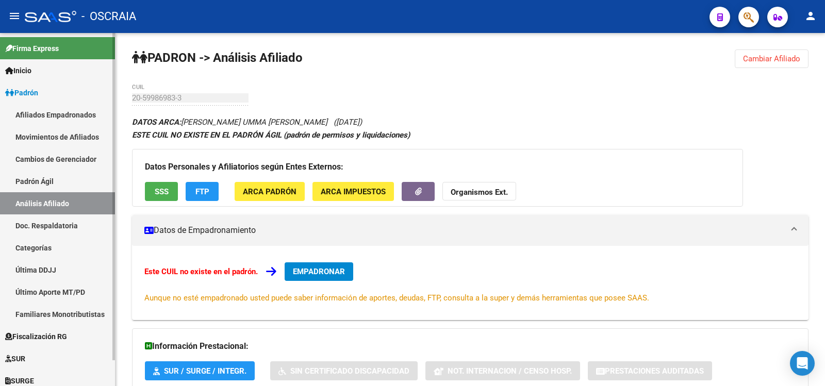
click at [51, 178] on link "Padrón Ágil" at bounding box center [57, 181] width 115 height 22
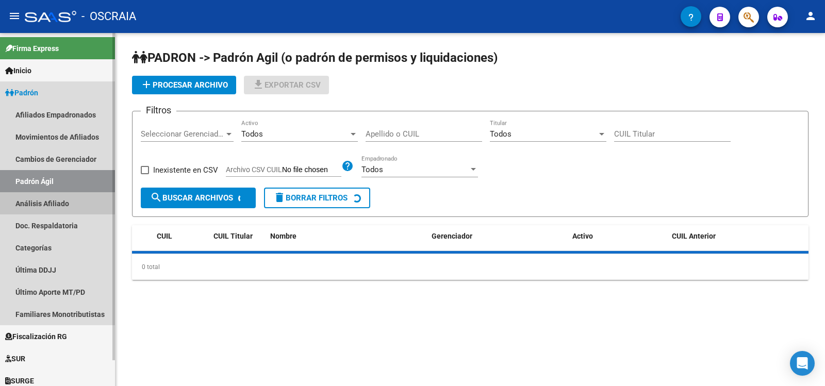
click at [59, 198] on link "Análisis Afiliado" at bounding box center [57, 203] width 115 height 22
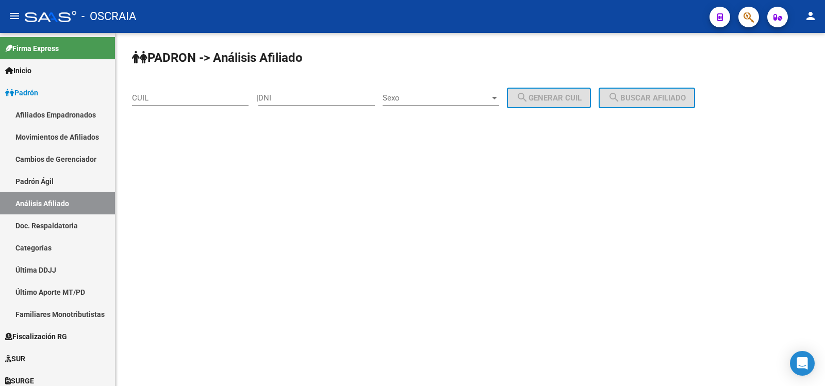
click at [277, 93] on input "DNI" at bounding box center [316, 97] width 117 height 9
click at [287, 97] on input "DNI" at bounding box center [316, 97] width 117 height 9
click at [287, 98] on input "DNI" at bounding box center [316, 97] width 117 height 9
type input "16772502"
click at [472, 105] on div "Sexo Sexo" at bounding box center [441, 95] width 117 height 22
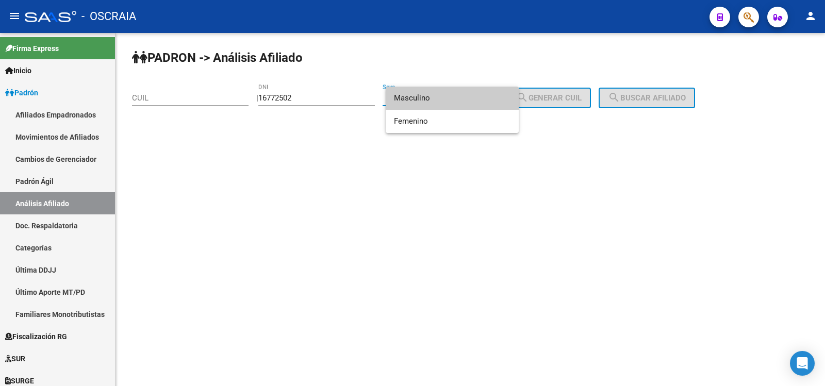
drag, startPoint x: 467, startPoint y: 104, endPoint x: 578, endPoint y: 104, distance: 111.4
click at [467, 104] on span "Masculino" at bounding box center [452, 98] width 117 height 23
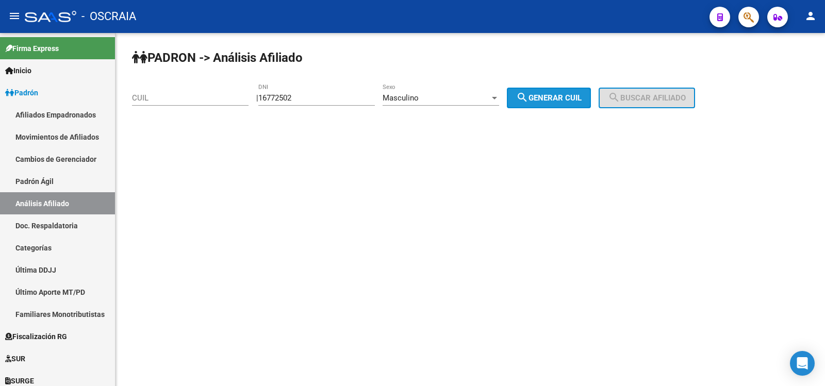
drag, startPoint x: 575, startPoint y: 99, endPoint x: 647, endPoint y: 102, distance: 72.8
click at [576, 98] on span "search Generar CUIL" at bounding box center [549, 97] width 66 height 9
type input "20-16772502-4"
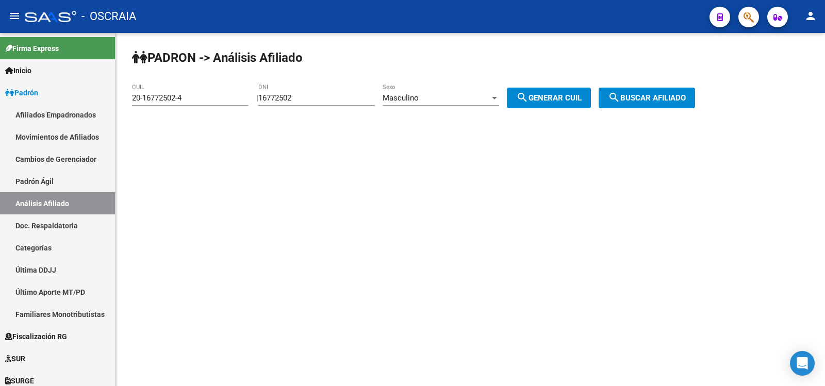
click at [647, 102] on span "search Buscar afiliado" at bounding box center [647, 97] width 78 height 9
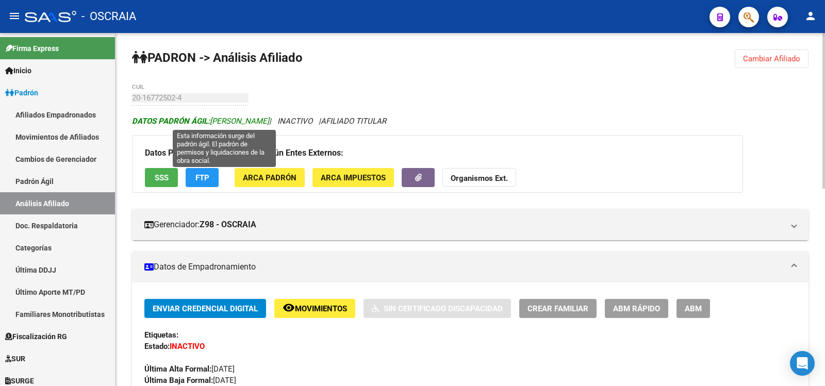
drag, startPoint x: 313, startPoint y: 121, endPoint x: 212, endPoint y: 122, distance: 100.6
click at [212, 122] on span "DATOS PADRÓN ÁGIL: [PERSON_NAME]" at bounding box center [200, 121] width 137 height 9
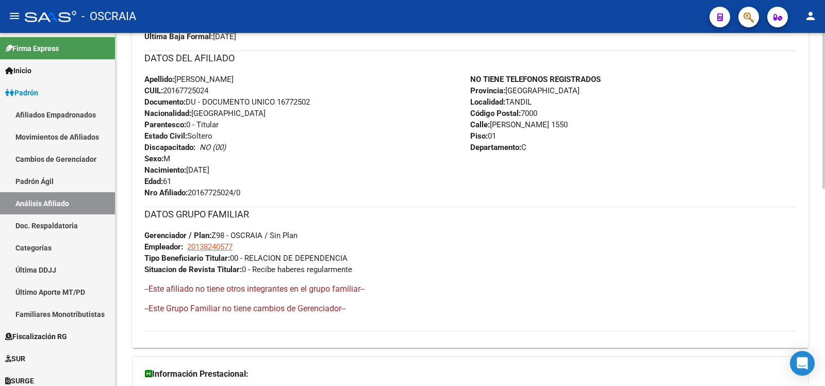
scroll to position [172, 0]
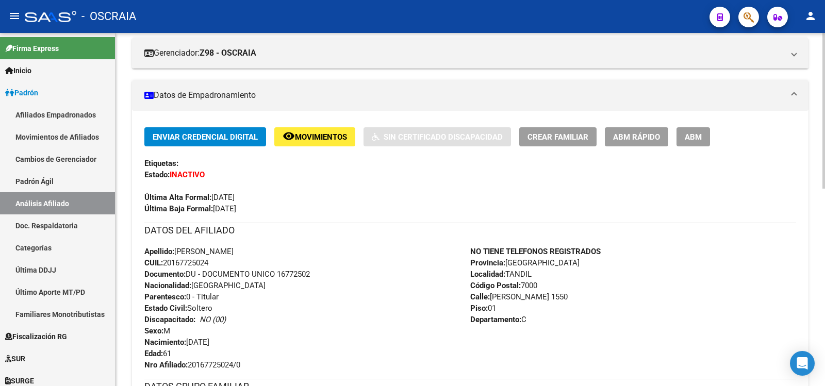
click at [203, 259] on span "CUIL: 20167725024" at bounding box center [176, 262] width 64 height 9
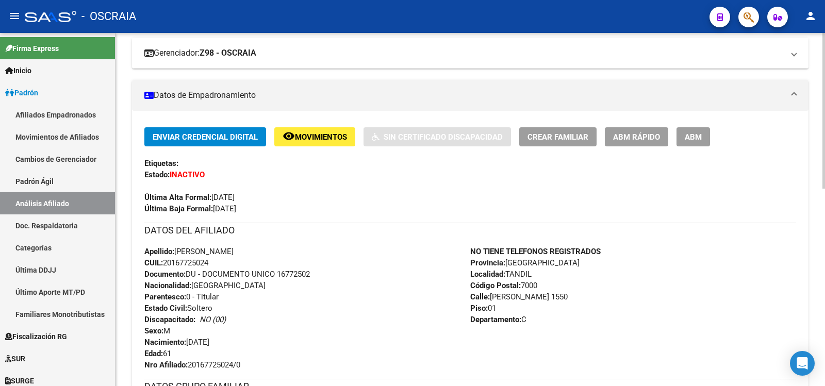
copy span "20167725024"
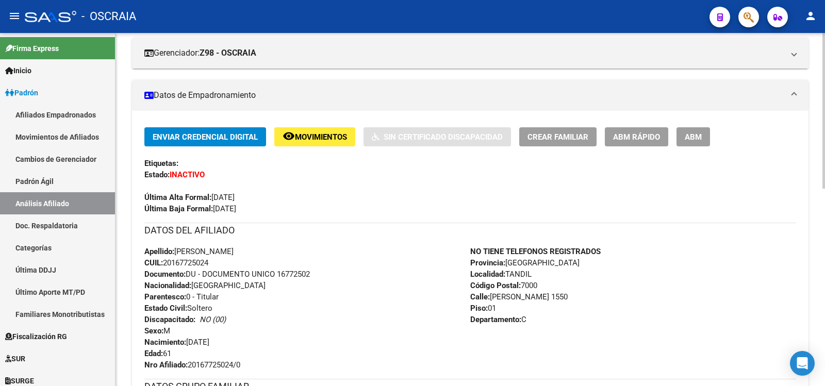
scroll to position [448, 0]
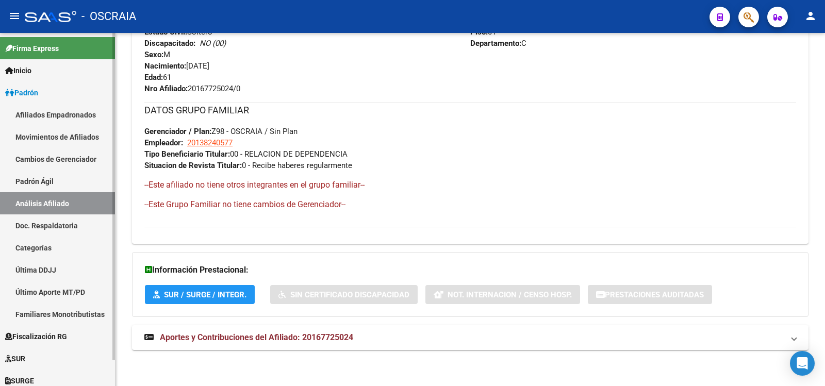
click at [62, 175] on link "Padrón Ágil" at bounding box center [57, 181] width 115 height 22
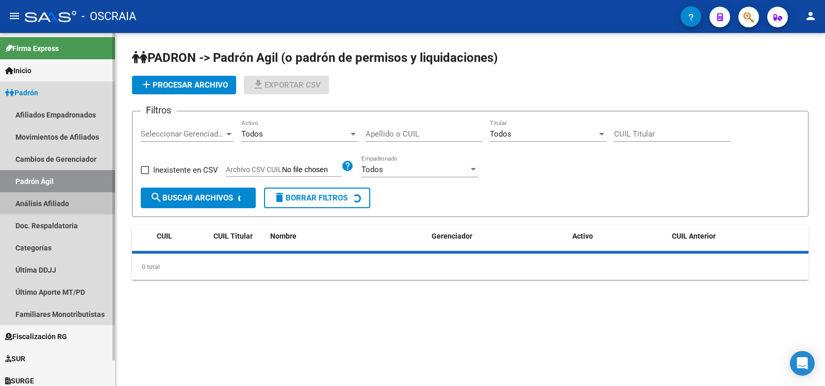
click at [54, 202] on link "Análisis Afiliado" at bounding box center [57, 203] width 115 height 22
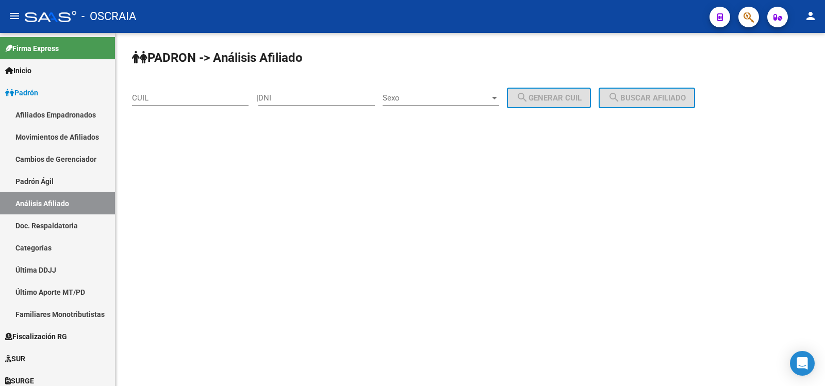
click at [274, 97] on input "DNI" at bounding box center [316, 97] width 117 height 9
type input "18343878"
click at [416, 91] on div "Sexo Sexo" at bounding box center [441, 95] width 117 height 22
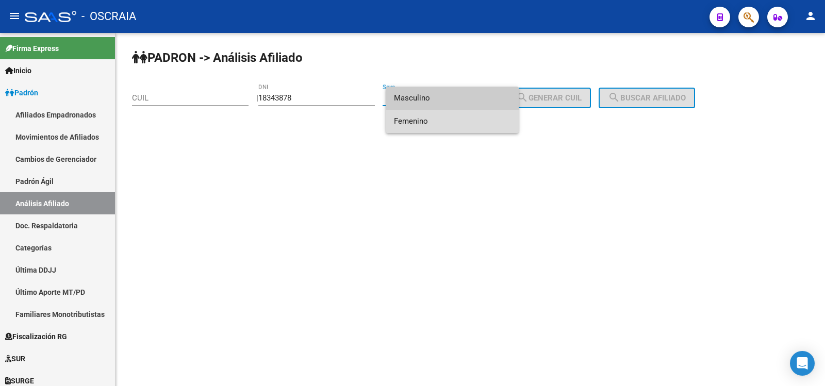
click at [439, 110] on span "Femenino" at bounding box center [452, 121] width 117 height 23
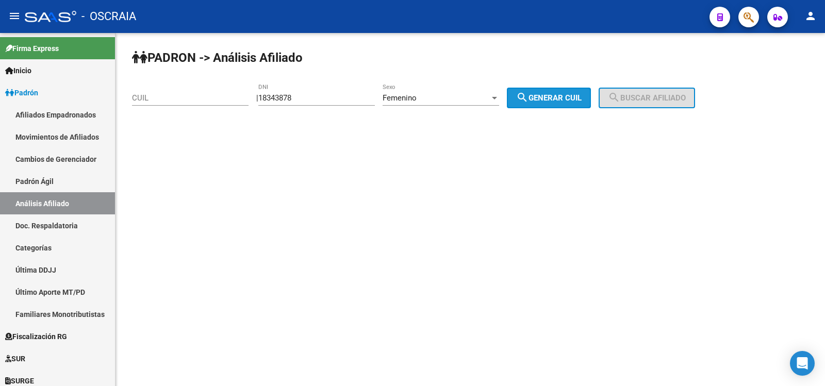
click at [529, 97] on mat-icon "search" at bounding box center [522, 97] width 12 height 12
type input "27-18343878-1"
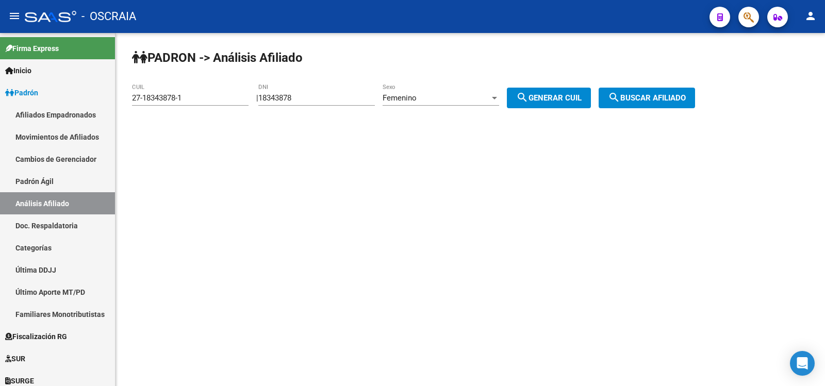
click at [643, 105] on button "search Buscar afiliado" at bounding box center [647, 98] width 96 height 21
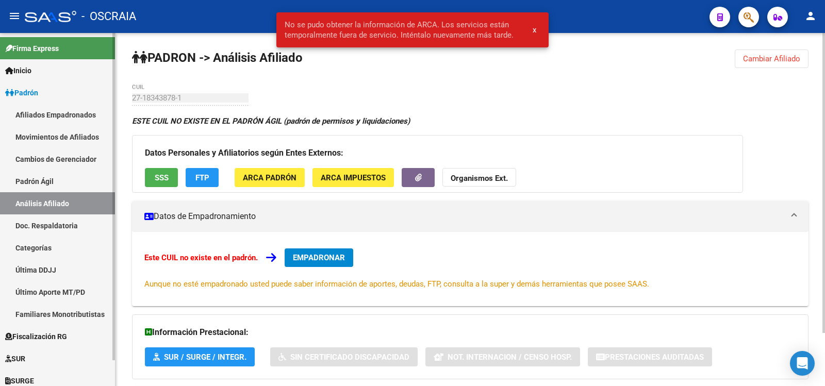
click at [89, 184] on link "Padrón Ágil" at bounding box center [57, 181] width 115 height 22
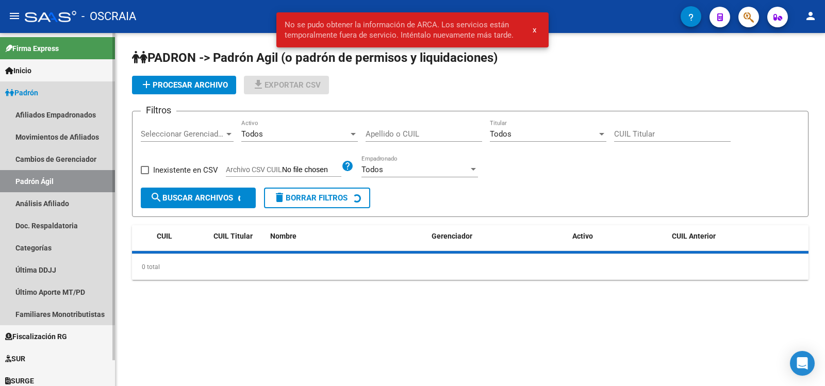
click at [80, 200] on link "Análisis Afiliado" at bounding box center [57, 203] width 115 height 22
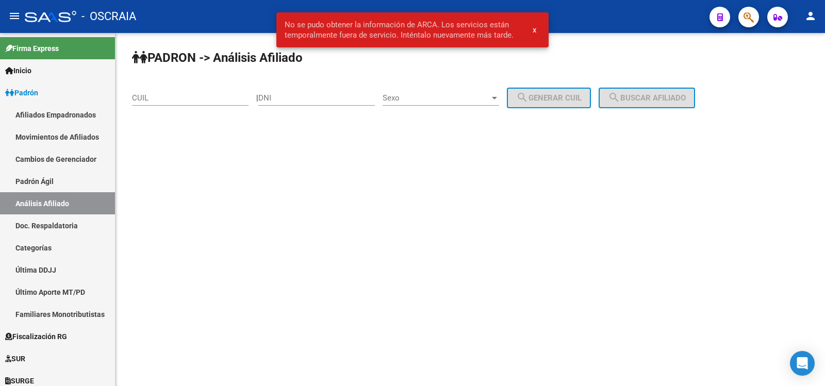
click at [293, 96] on input "DNI" at bounding box center [316, 97] width 117 height 9
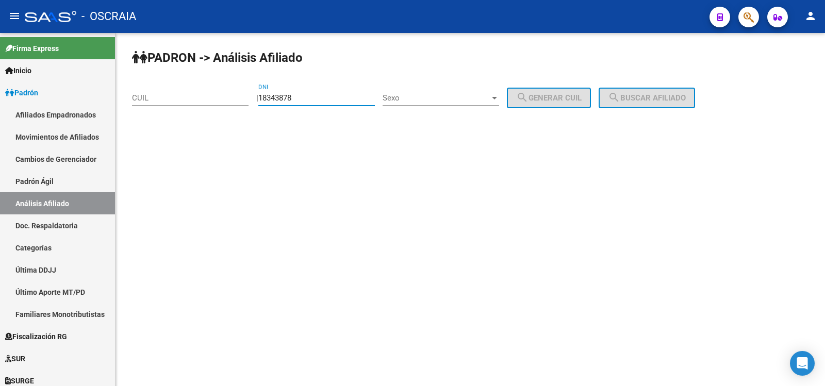
type input "18343878"
click at [407, 94] on span "Sexo" at bounding box center [436, 97] width 107 height 9
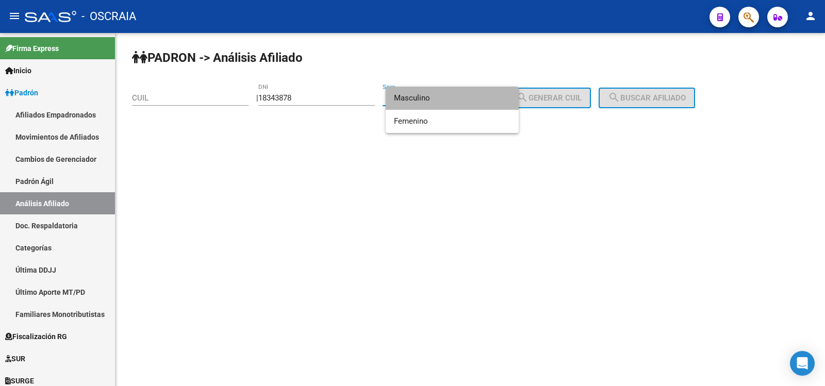
click at [419, 97] on span "Masculino" at bounding box center [452, 98] width 117 height 23
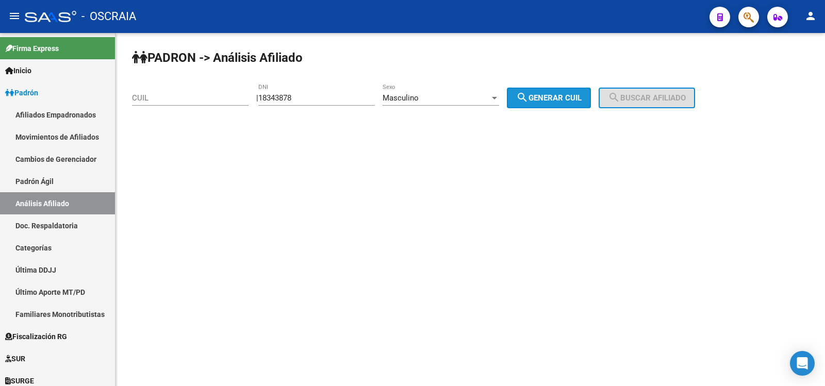
click at [570, 98] on span "search Generar CUIL" at bounding box center [549, 97] width 66 height 9
type input "20-18343878-7"
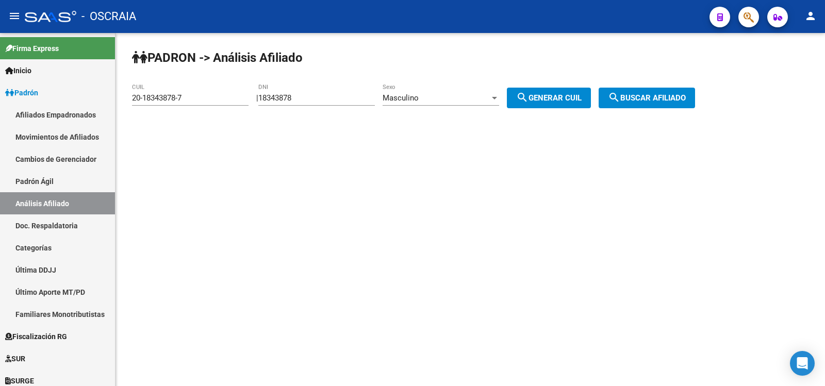
click at [620, 97] on mat-icon "search" at bounding box center [614, 97] width 12 height 12
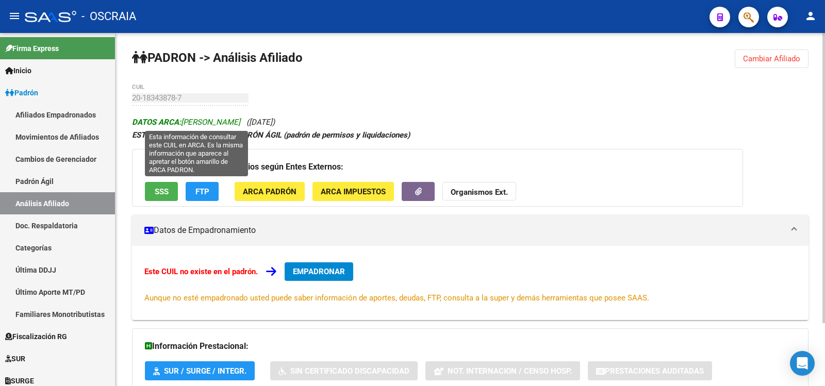
drag, startPoint x: 259, startPoint y: 121, endPoint x: 183, endPoint y: 120, distance: 76.3
click at [183, 120] on span "DATOS ARCA: [PERSON_NAME]" at bounding box center [186, 122] width 108 height 9
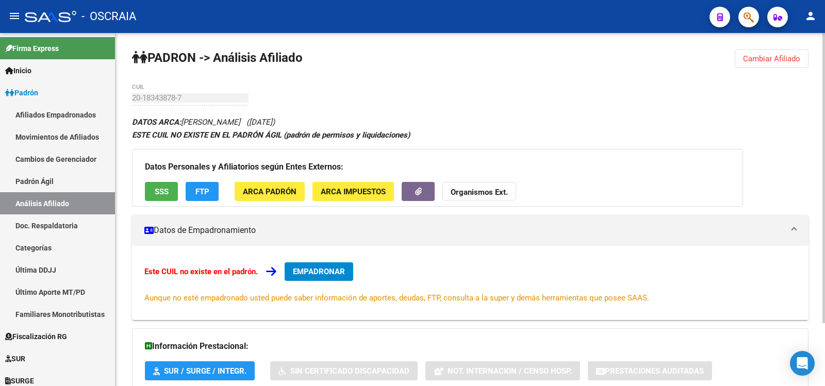
scroll to position [76, 0]
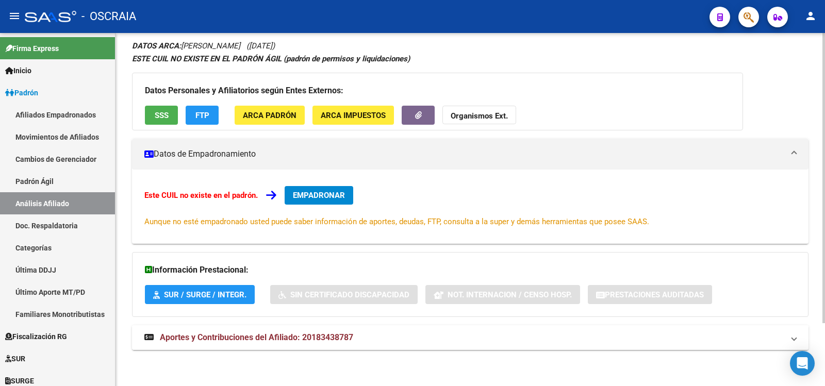
click at [306, 349] on mat-expansion-panel-header "Aportes y Contribuciones del Afiliado: 20183438787" at bounding box center [470, 337] width 677 height 25
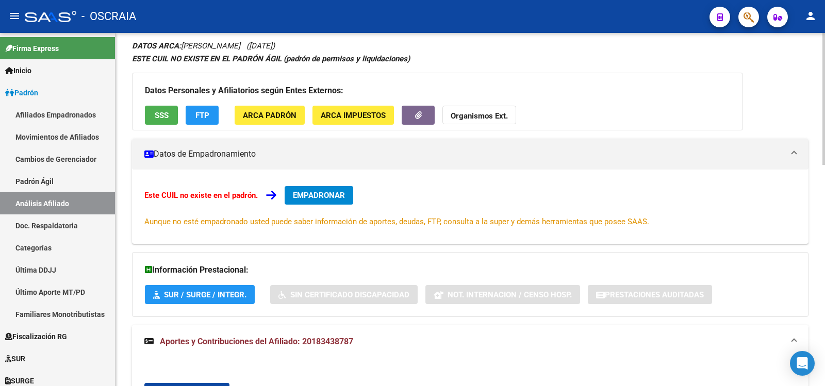
scroll to position [0, 0]
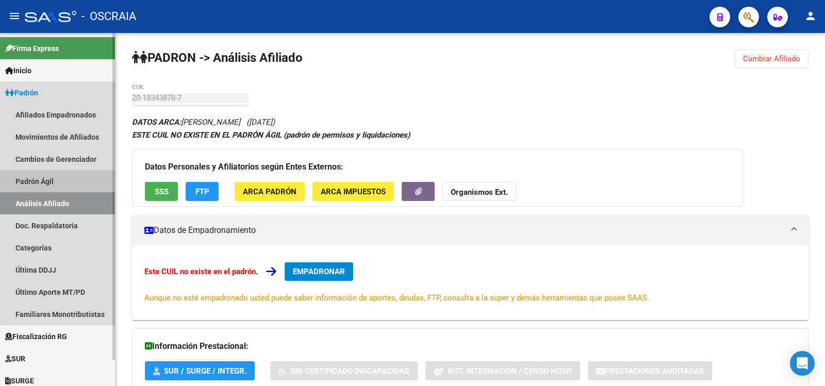
click at [76, 179] on link "Padrón Ágil" at bounding box center [57, 181] width 115 height 22
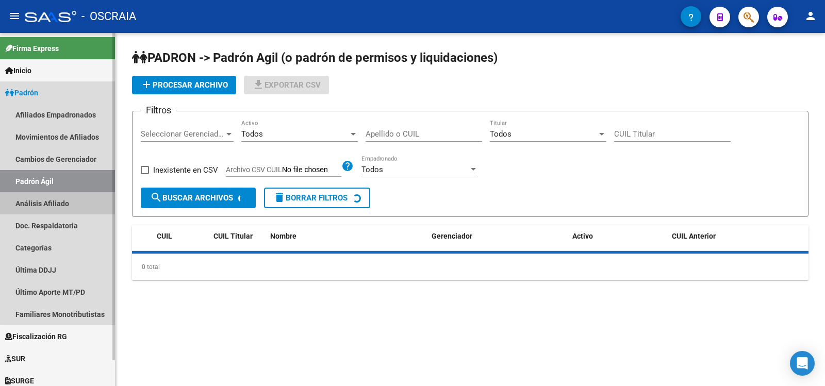
click at [81, 199] on link "Análisis Afiliado" at bounding box center [57, 203] width 115 height 22
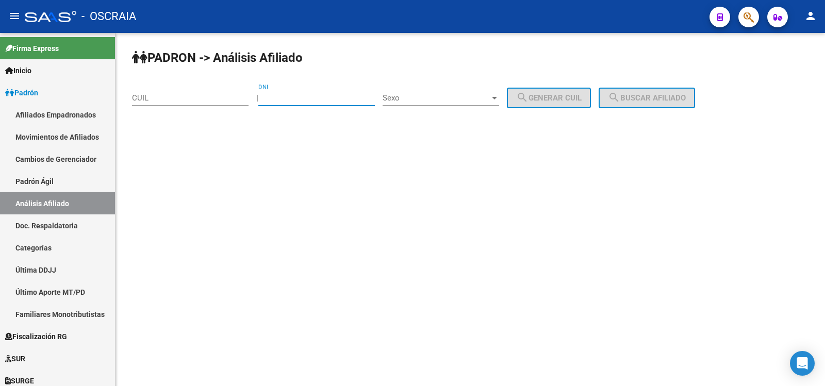
click at [280, 97] on input "DNI" at bounding box center [316, 97] width 117 height 9
click at [277, 95] on input "DNI" at bounding box center [316, 97] width 117 height 9
type input "21504638"
click at [490, 94] on span "Sexo" at bounding box center [436, 97] width 107 height 9
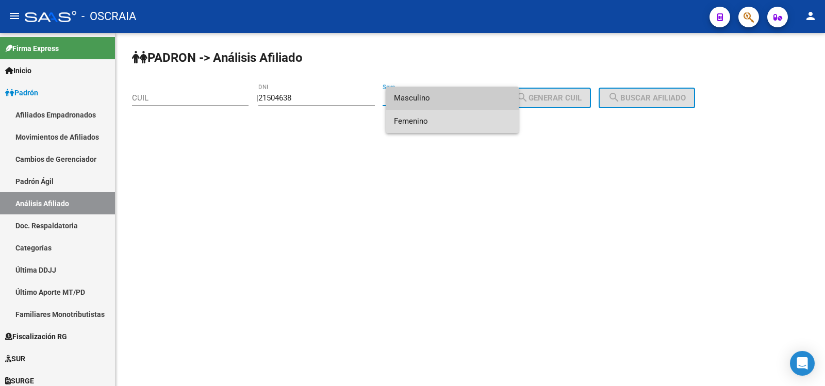
click at [471, 116] on span "Femenino" at bounding box center [452, 121] width 117 height 23
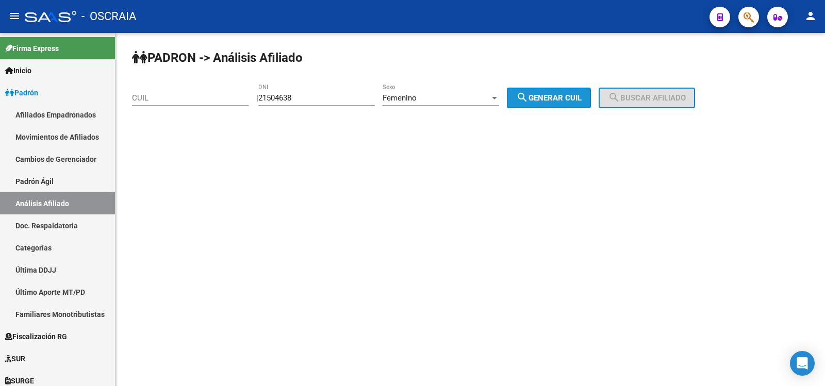
click at [570, 103] on button "search Generar CUIL" at bounding box center [549, 98] width 84 height 21
type input "27-21504638-4"
click at [644, 93] on button "search Buscar afiliado" at bounding box center [647, 98] width 96 height 21
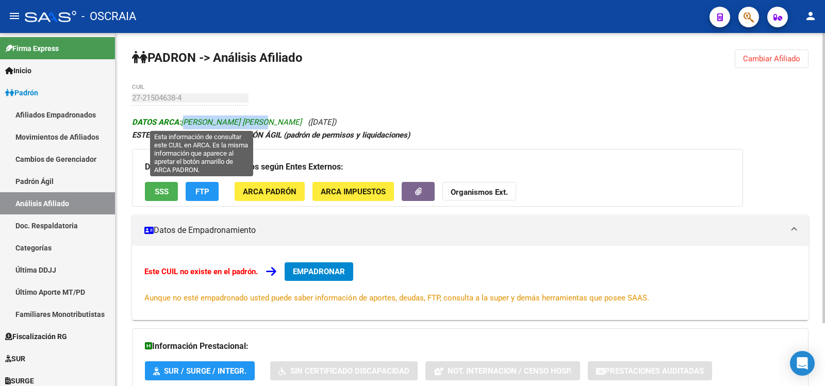
copy span "[PERSON_NAME] [PERSON_NAME]"
drag, startPoint x: 270, startPoint y: 120, endPoint x: 185, endPoint y: 120, distance: 85.1
click at [185, 120] on span "DATOS ARCA: [PERSON_NAME] [PERSON_NAME]" at bounding box center [217, 122] width 170 height 9
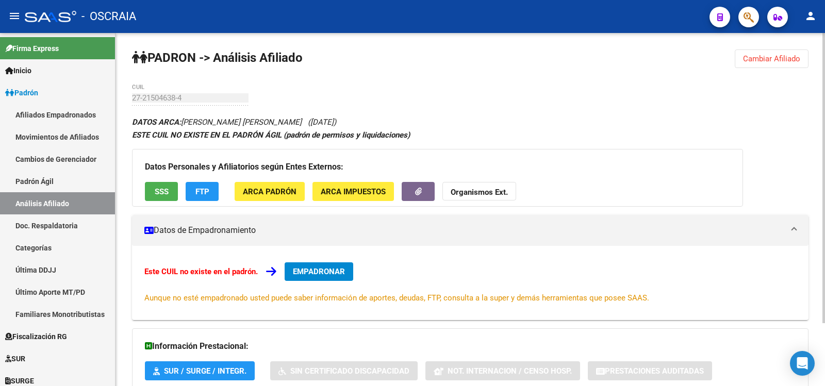
click at [129, 100] on div "PADRON -> Análisis Afiliado Cambiar Afiliado 27-21504638-4 CUIL DATOS ARCA: [PE…" at bounding box center [471, 248] width 710 height 430
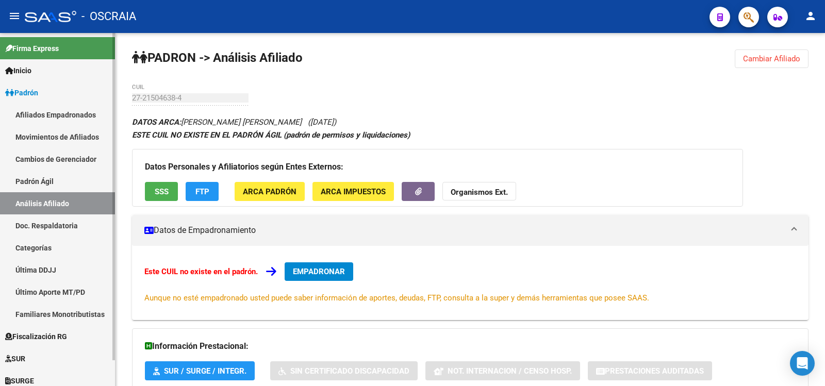
click at [75, 191] on link "Padrón Ágil" at bounding box center [57, 181] width 115 height 22
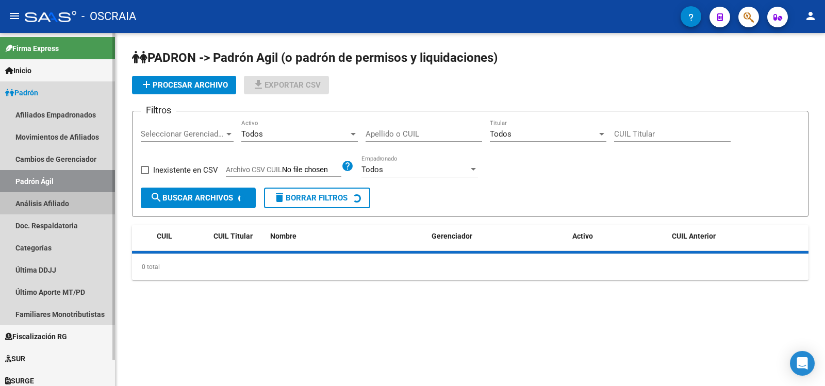
click at [85, 203] on link "Análisis Afiliado" at bounding box center [57, 203] width 115 height 22
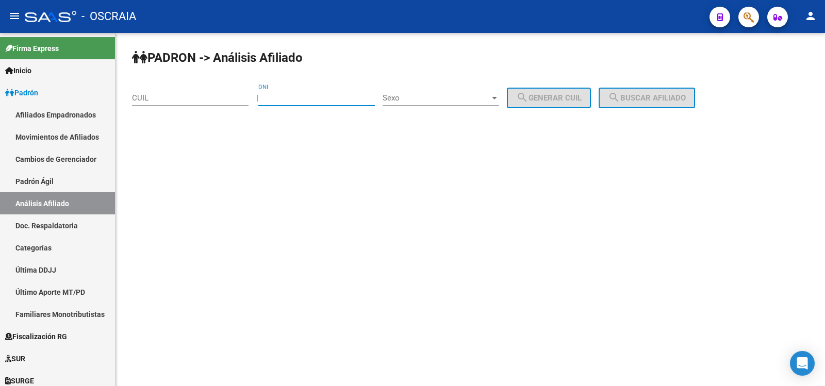
click at [273, 98] on input "DNI" at bounding box center [316, 97] width 117 height 9
type input "39962591"
click at [402, 94] on span "Sexo" at bounding box center [436, 97] width 107 height 9
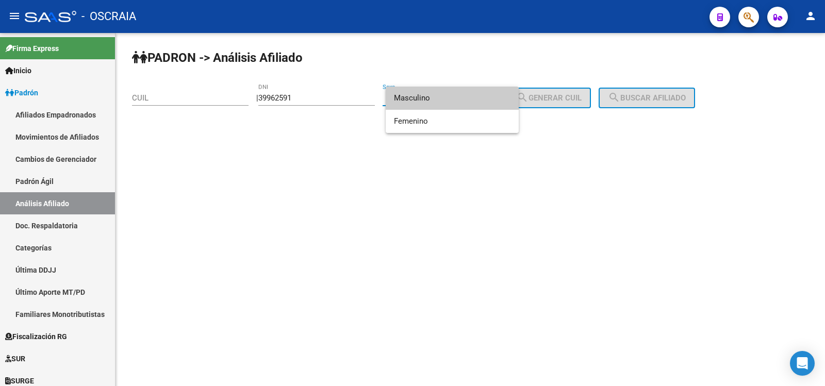
click at [435, 99] on span "Masculino" at bounding box center [452, 98] width 117 height 23
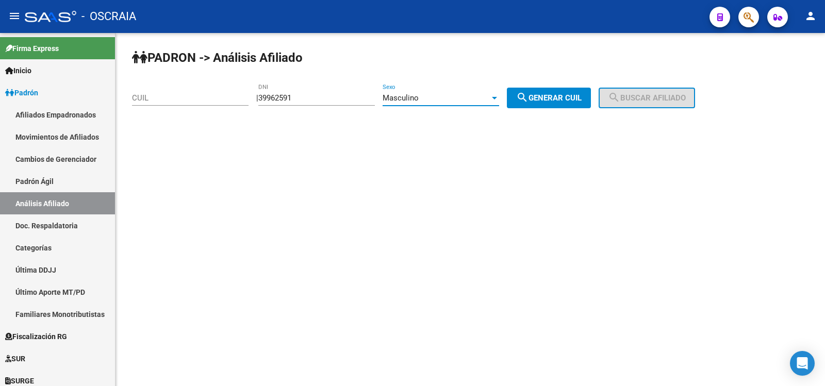
click at [537, 108] on button "search Generar CUIL" at bounding box center [549, 98] width 84 height 21
type input "20-39962591-3"
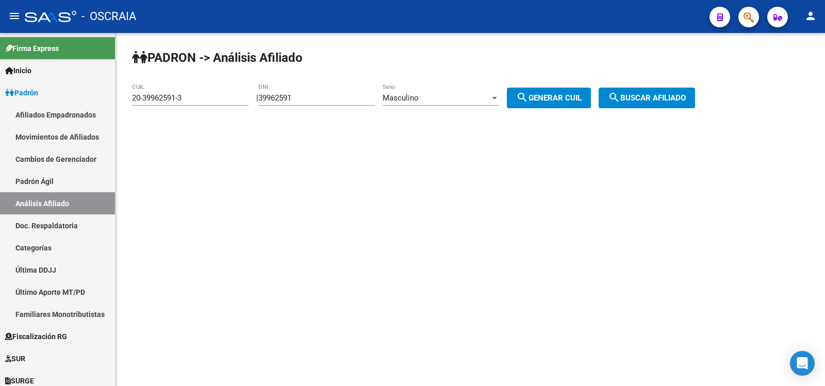
click at [620, 95] on mat-icon "search" at bounding box center [614, 97] width 12 height 12
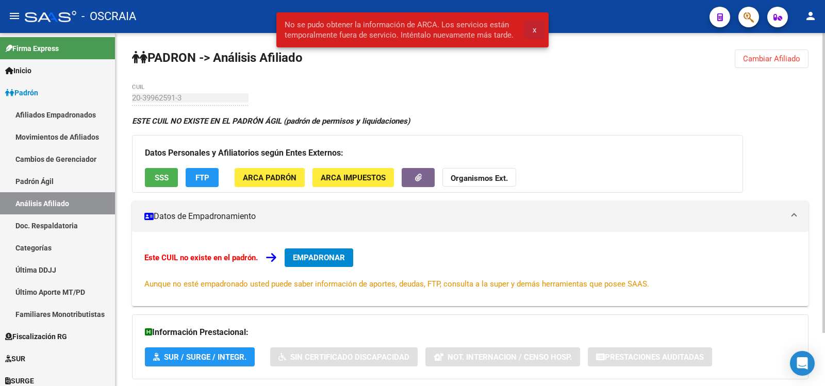
click at [534, 32] on span "x" at bounding box center [535, 29] width 4 height 9
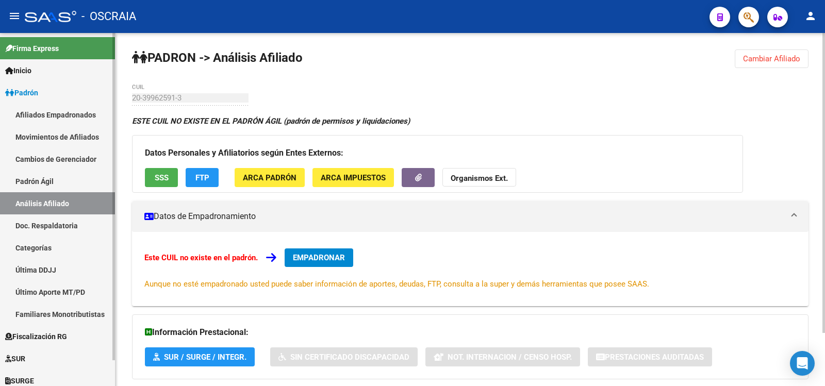
click at [84, 186] on link "Padrón Ágil" at bounding box center [57, 181] width 115 height 22
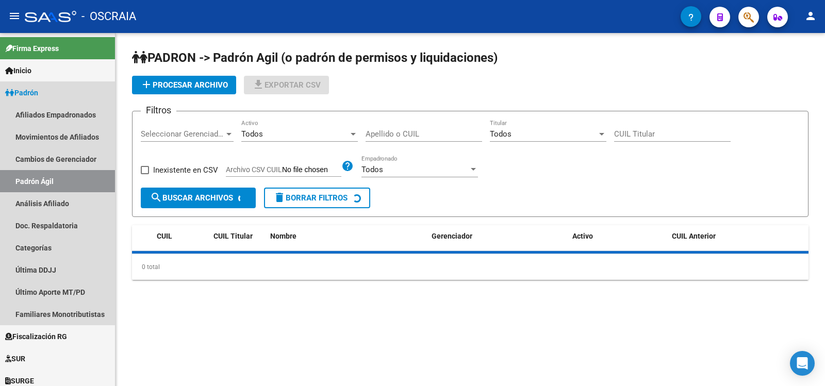
drag, startPoint x: 83, startPoint y: 195, endPoint x: 125, endPoint y: 174, distance: 47.3
click at [84, 197] on link "Análisis Afiliado" at bounding box center [57, 203] width 115 height 22
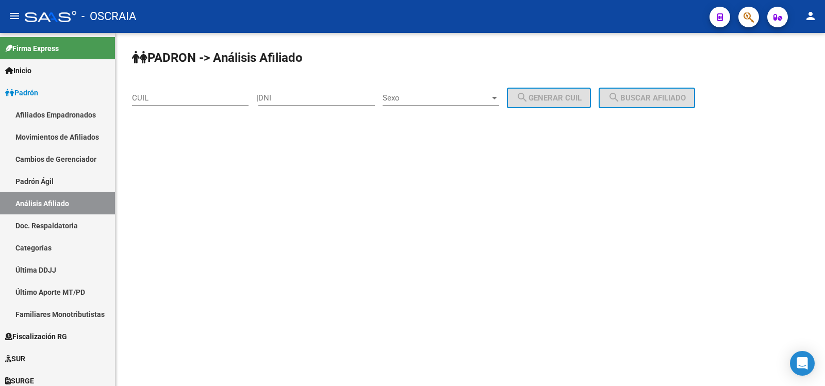
click at [217, 97] on input "CUIL" at bounding box center [190, 97] width 117 height 9
click at [251, 100] on div "CUIL" at bounding box center [194, 97] width 124 height 9
click at [274, 97] on input "DNI" at bounding box center [316, 97] width 117 height 9
click at [280, 97] on input "DNI" at bounding box center [316, 97] width 117 height 9
click at [287, 96] on input "DNI" at bounding box center [316, 97] width 117 height 9
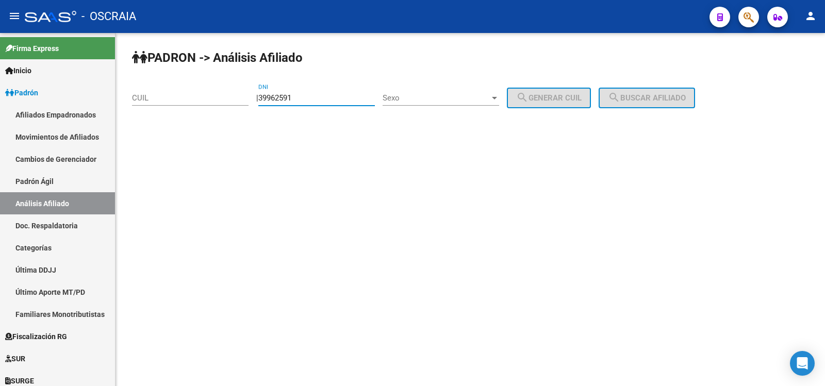
type input "39962591"
click at [428, 101] on span "Sexo" at bounding box center [436, 97] width 107 height 9
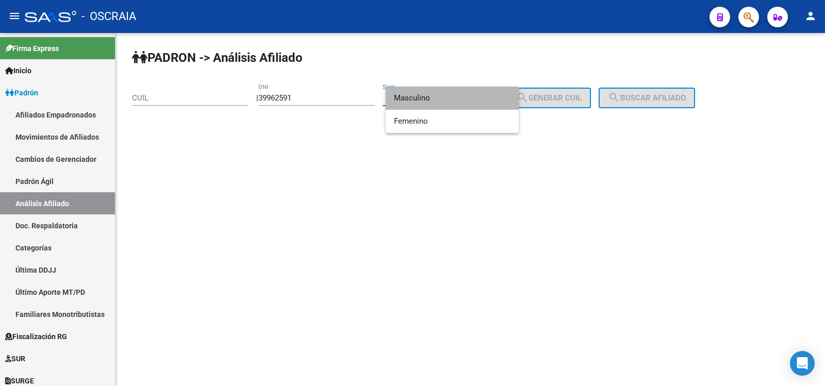
drag, startPoint x: 433, startPoint y: 100, endPoint x: 533, endPoint y: 113, distance: 101.5
click at [433, 100] on span "Masculino" at bounding box center [452, 98] width 117 height 23
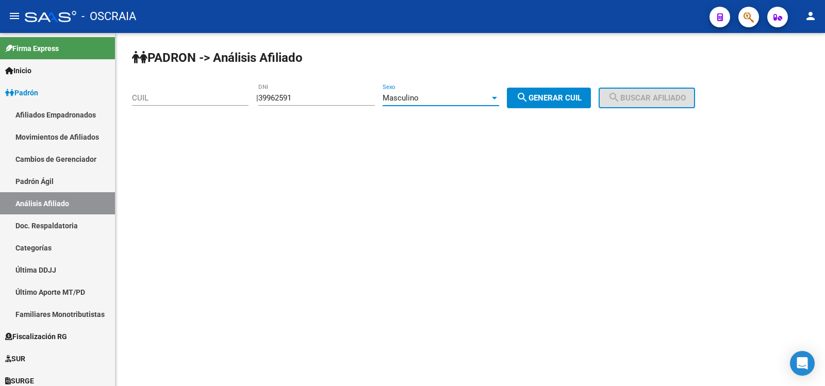
click at [564, 110] on div "PADRON -> Análisis Afiliado CUIL | 39962591 DNI Masculino Sexo search Generar C…" at bounding box center [471, 87] width 710 height 108
click at [582, 98] on span "search Generar CUIL" at bounding box center [549, 97] width 66 height 9
type input "20-39962591-3"
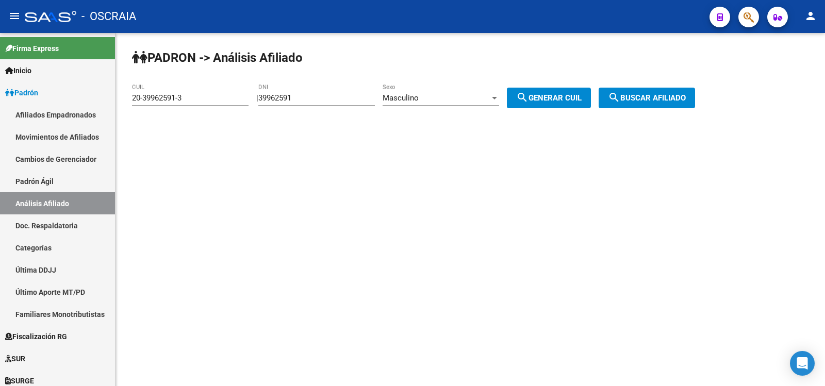
click at [620, 97] on mat-icon "search" at bounding box center [614, 97] width 12 height 12
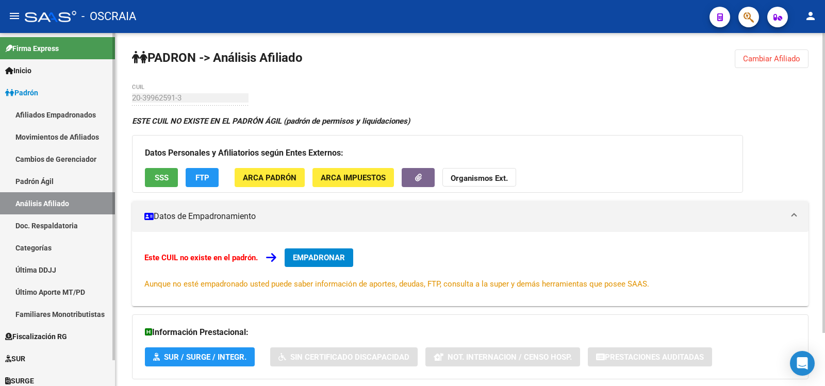
click at [89, 185] on link "Padrón Ágil" at bounding box center [57, 181] width 115 height 22
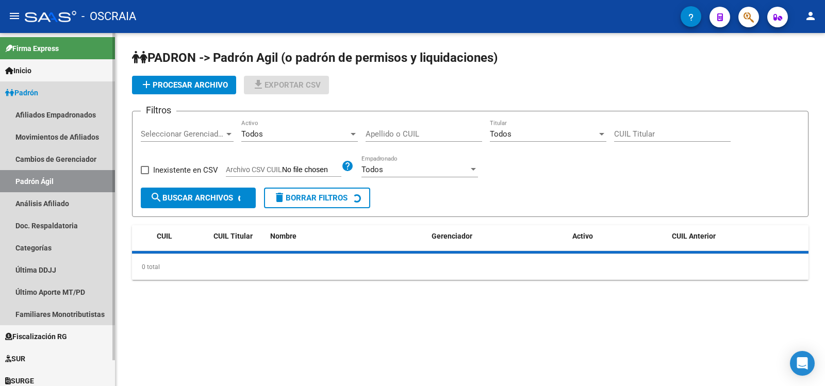
click at [85, 201] on link "Análisis Afiliado" at bounding box center [57, 203] width 115 height 22
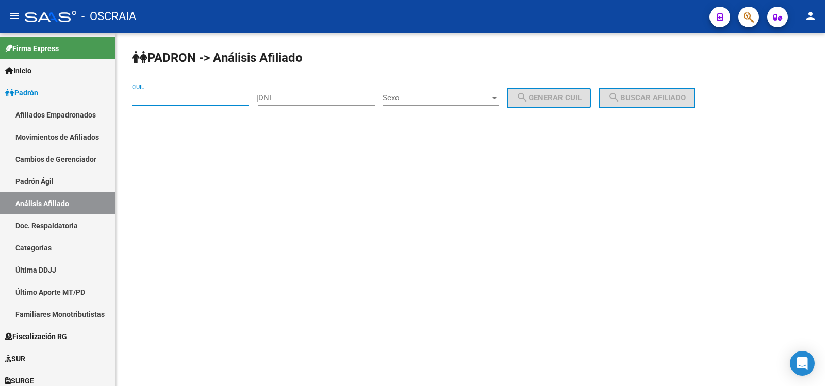
click at [223, 97] on input "CUIL" at bounding box center [190, 97] width 117 height 9
paste input "20-39962591-3"
type input "20-39962591-3"
click at [448, 93] on div "Sexo Sexo" at bounding box center [441, 95] width 117 height 22
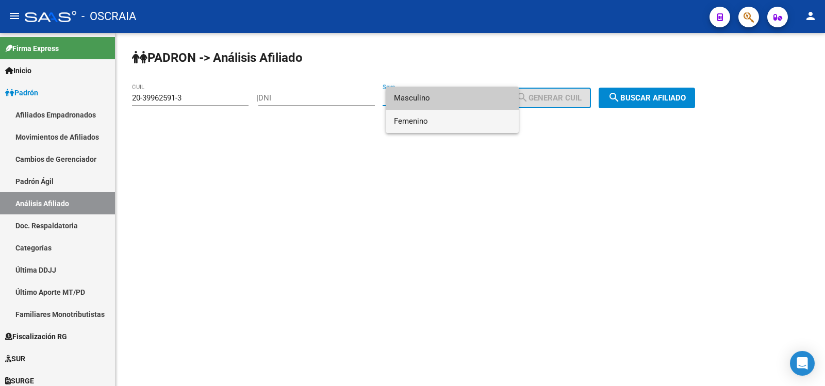
click at [446, 124] on span "Femenino" at bounding box center [452, 121] width 117 height 23
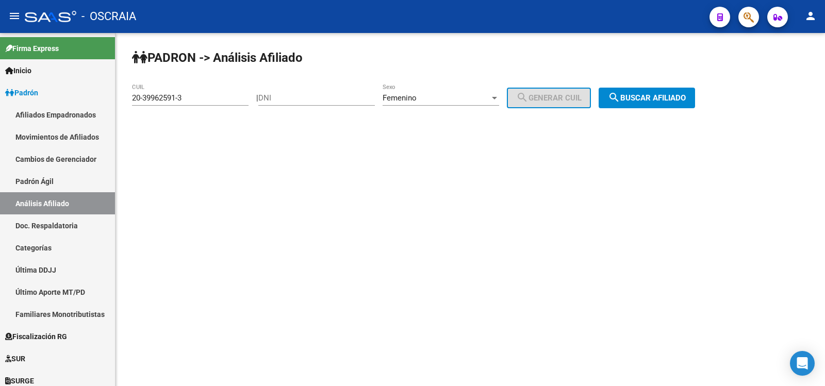
click at [650, 94] on span "search Buscar afiliado" at bounding box center [647, 97] width 78 height 9
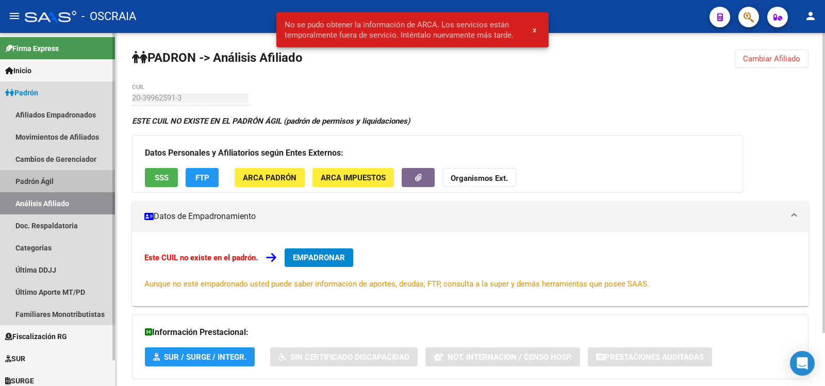
click at [81, 177] on link "Padrón Ágil" at bounding box center [57, 181] width 115 height 22
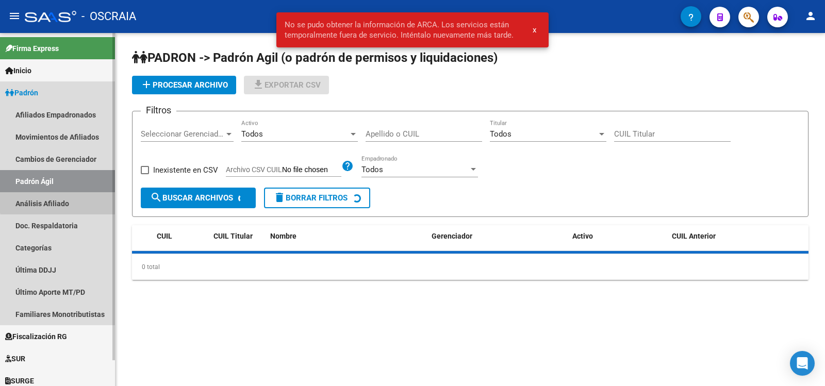
click at [84, 200] on link "Análisis Afiliado" at bounding box center [57, 203] width 115 height 22
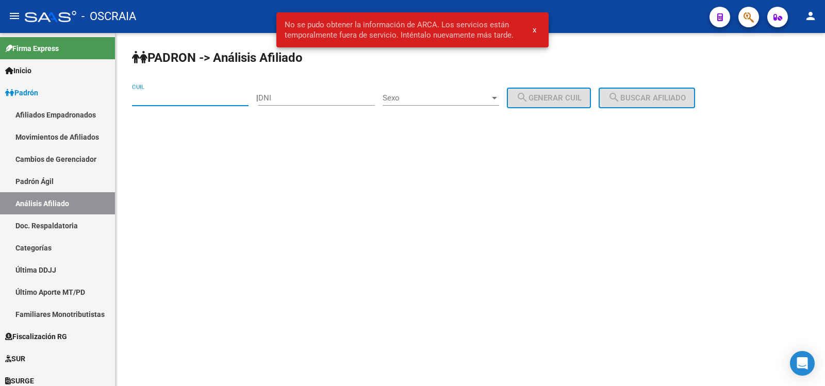
click at [232, 97] on input "CUIL" at bounding box center [190, 97] width 117 height 9
paste input "20-39962591-3"
type input "20-39962591-3"
click at [620, 97] on mat-icon "search" at bounding box center [614, 97] width 12 height 12
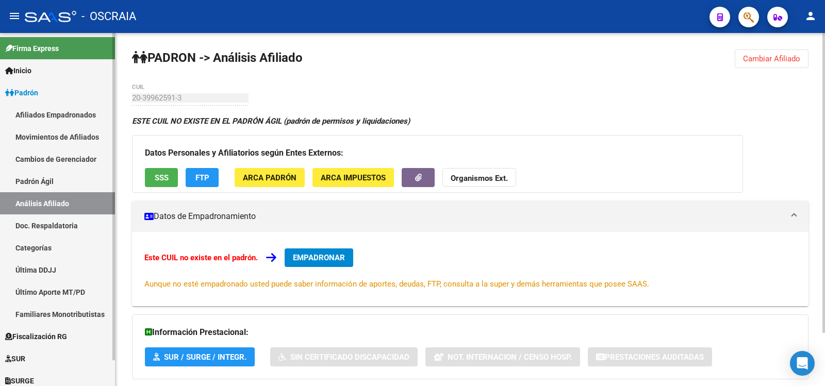
click at [60, 186] on link "Padrón Ágil" at bounding box center [57, 181] width 115 height 22
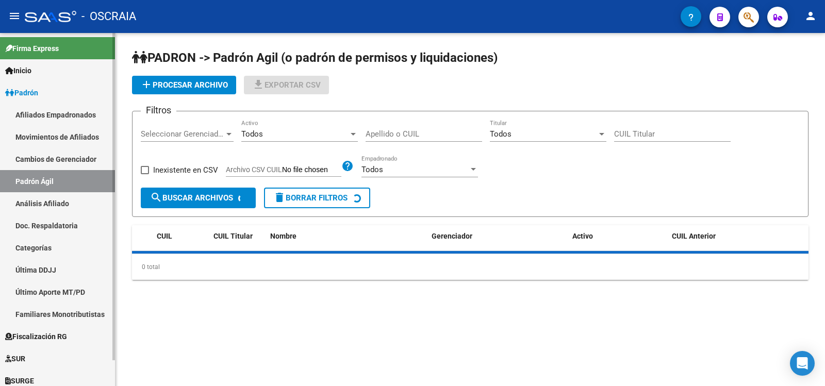
click at [66, 195] on link "Análisis Afiliado" at bounding box center [57, 203] width 115 height 22
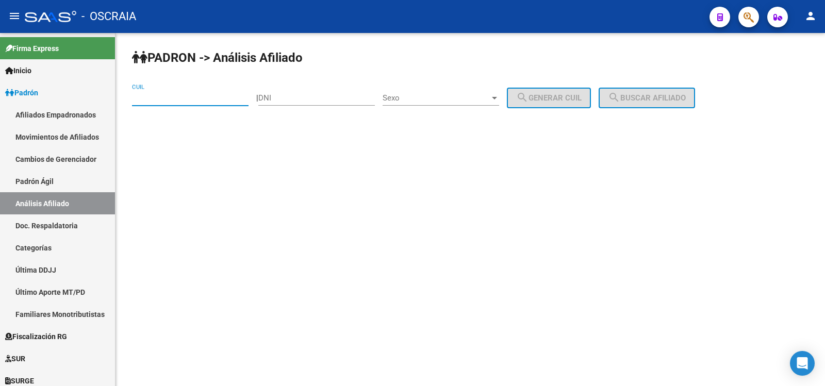
click at [180, 100] on input "CUIL" at bounding box center [190, 97] width 117 height 9
click at [283, 93] on input "DNI" at bounding box center [316, 97] width 117 height 9
type input "43055830"
click at [439, 107] on div "Sexo Sexo" at bounding box center [441, 100] width 117 height 32
click at [439, 97] on span "Sexo" at bounding box center [436, 97] width 107 height 9
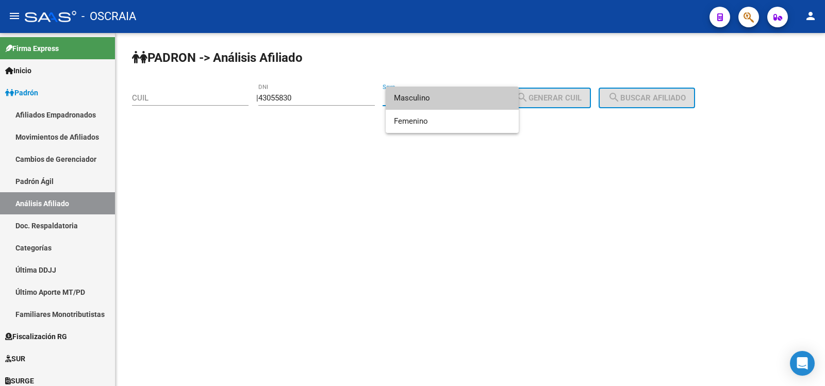
click at [449, 99] on span "Masculino" at bounding box center [452, 98] width 117 height 23
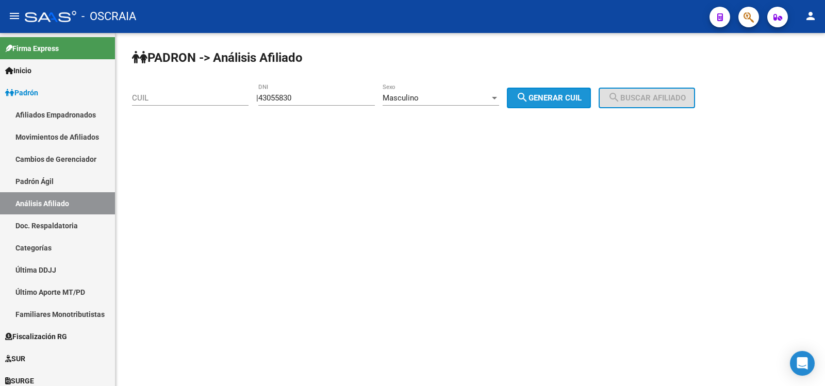
click at [529, 103] on mat-icon "search" at bounding box center [522, 97] width 12 height 12
type input "20-43055830-8"
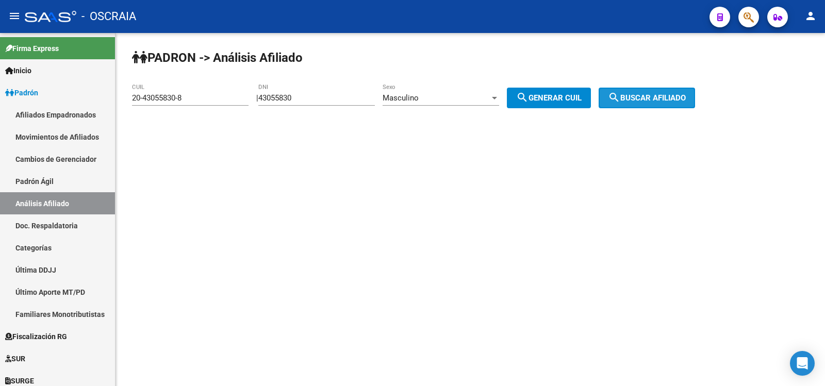
click at [620, 96] on mat-icon "search" at bounding box center [614, 97] width 12 height 12
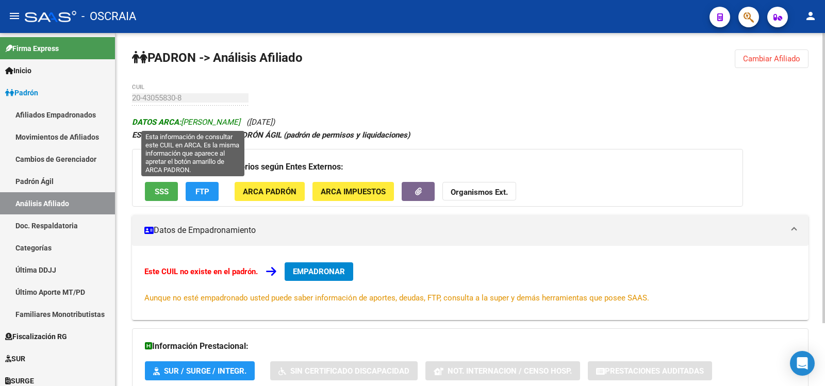
drag, startPoint x: 250, startPoint y: 120, endPoint x: 185, endPoint y: 119, distance: 65.0
click at [185, 119] on span "DATOS ARCA: [PERSON_NAME]" at bounding box center [186, 122] width 108 height 9
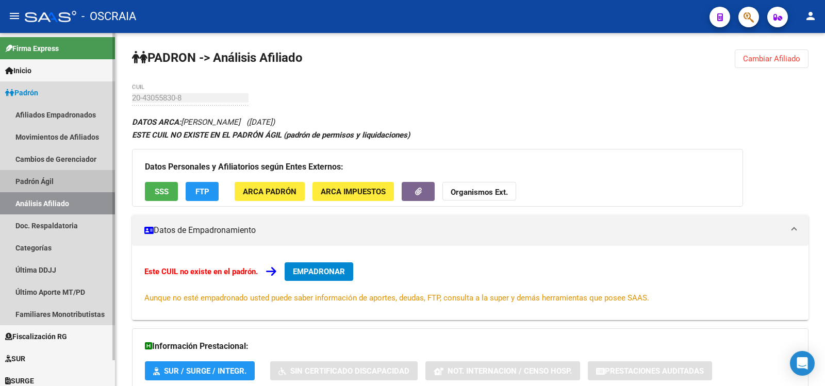
click at [45, 189] on link "Padrón Ágil" at bounding box center [57, 181] width 115 height 22
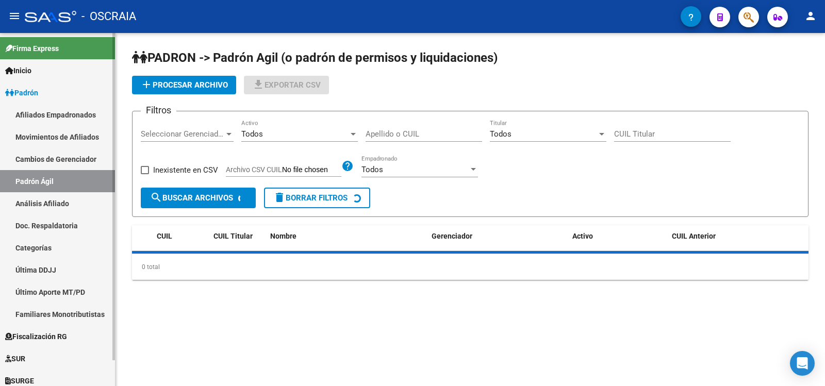
click at [47, 194] on link "Análisis Afiliado" at bounding box center [57, 203] width 115 height 22
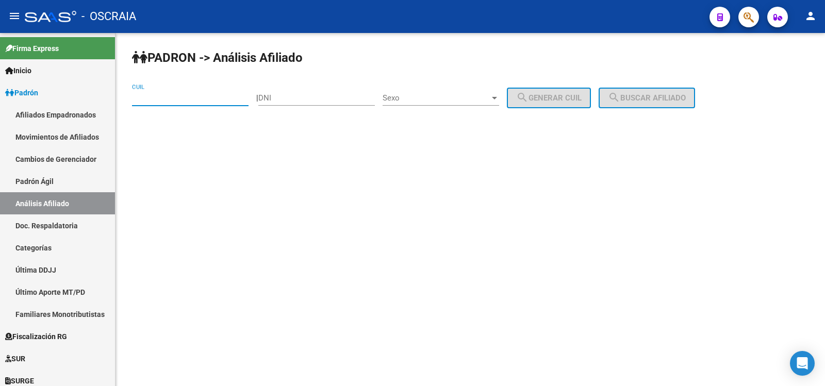
click at [181, 97] on input "CUIL" at bounding box center [190, 97] width 117 height 9
type input "27-30616075-9"
click at [650, 88] on button "search Buscar afiliado" at bounding box center [647, 98] width 96 height 21
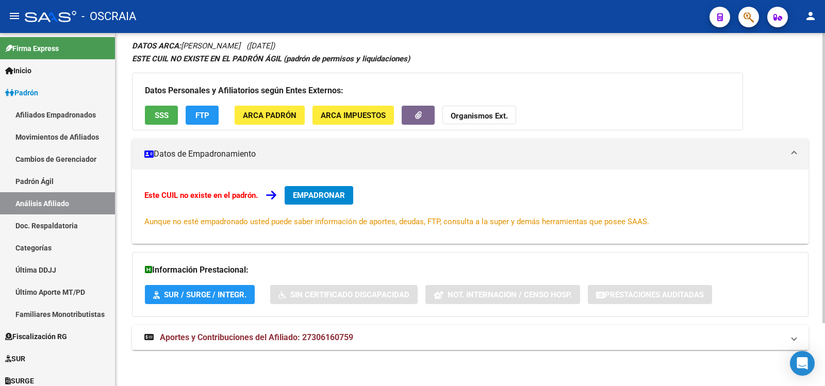
click at [313, 331] on mat-expansion-panel-header "Aportes y Contribuciones del Afiliado: 27306160759" at bounding box center [470, 337] width 677 height 25
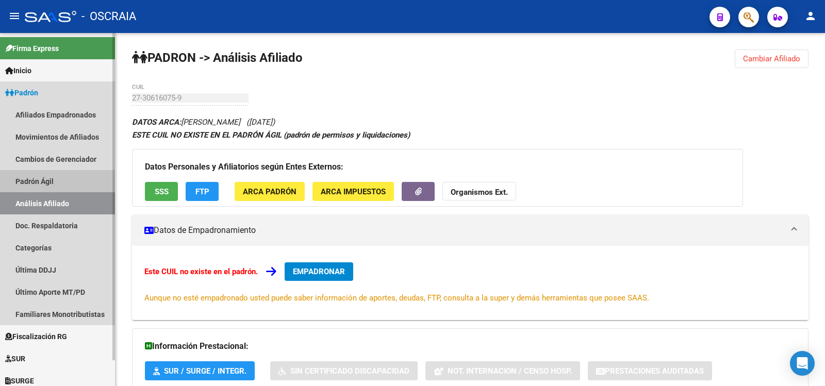
click at [65, 201] on link "Análisis Afiliado" at bounding box center [57, 203] width 115 height 22
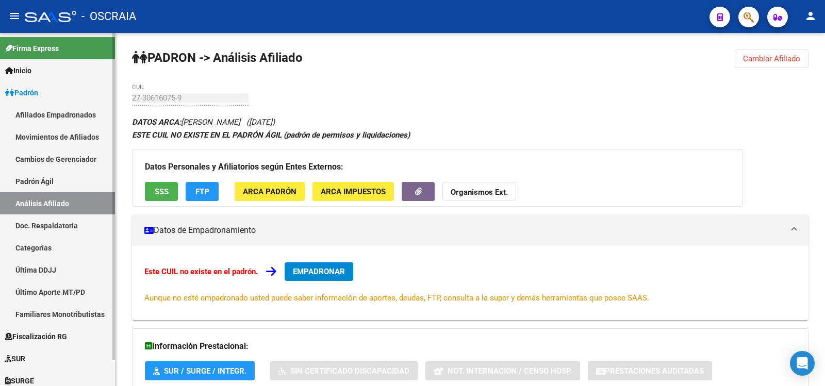
click at [62, 185] on link "Padrón Ágil" at bounding box center [57, 181] width 115 height 22
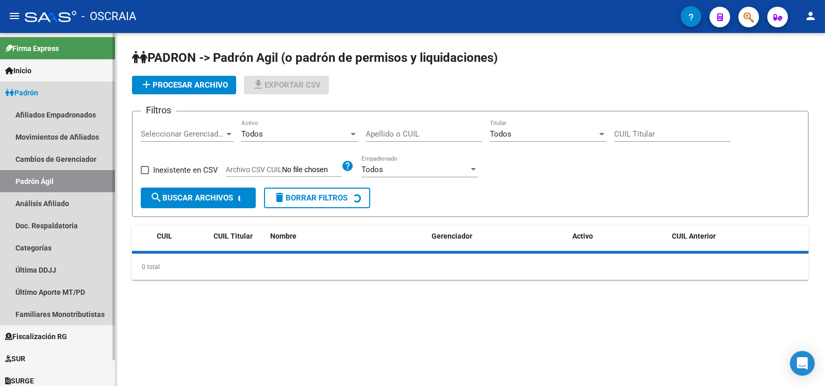
click at [63, 197] on link "Análisis Afiliado" at bounding box center [57, 203] width 115 height 22
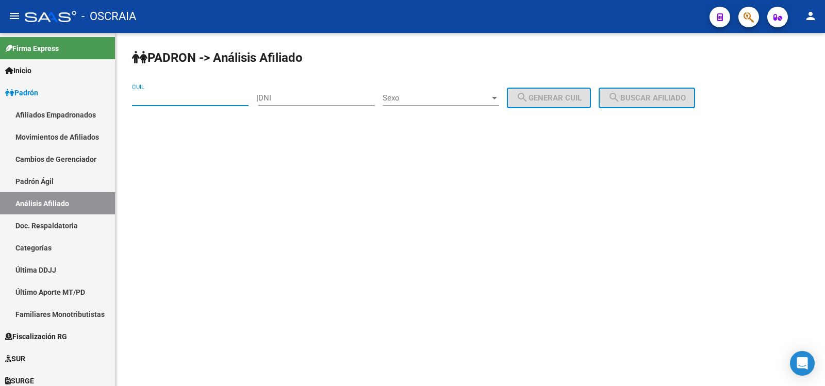
drag, startPoint x: 171, startPoint y: 100, endPoint x: 404, endPoint y: 105, distance: 233.2
click at [171, 99] on input "CUIL" at bounding box center [190, 97] width 117 height 9
paste input "20-37932896-3"
type input "20-37932896-3"
click at [651, 89] on button "search Buscar afiliado" at bounding box center [647, 98] width 96 height 21
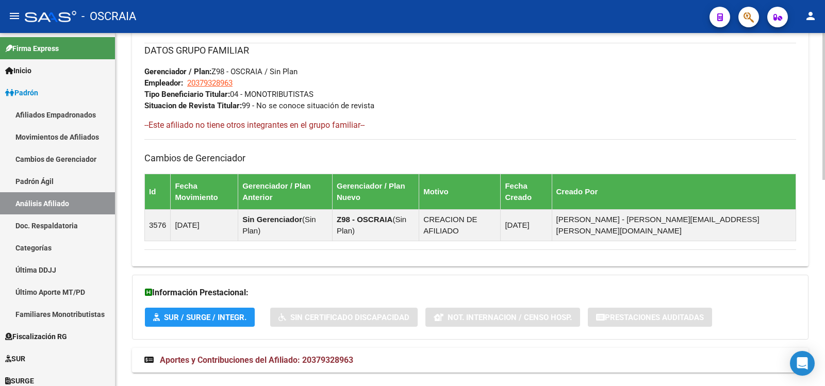
drag, startPoint x: 347, startPoint y: 331, endPoint x: 345, endPoint y: 324, distance: 7.0
click at [346, 348] on mat-expansion-panel-header "Aportes y Contribuciones del Afiliado: 20379328963" at bounding box center [470, 360] width 677 height 25
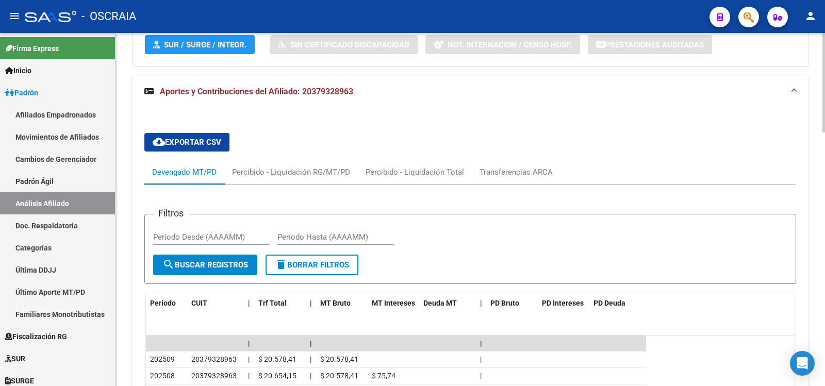
scroll to position [901, 0]
